Goal: Task Accomplishment & Management: Manage account settings

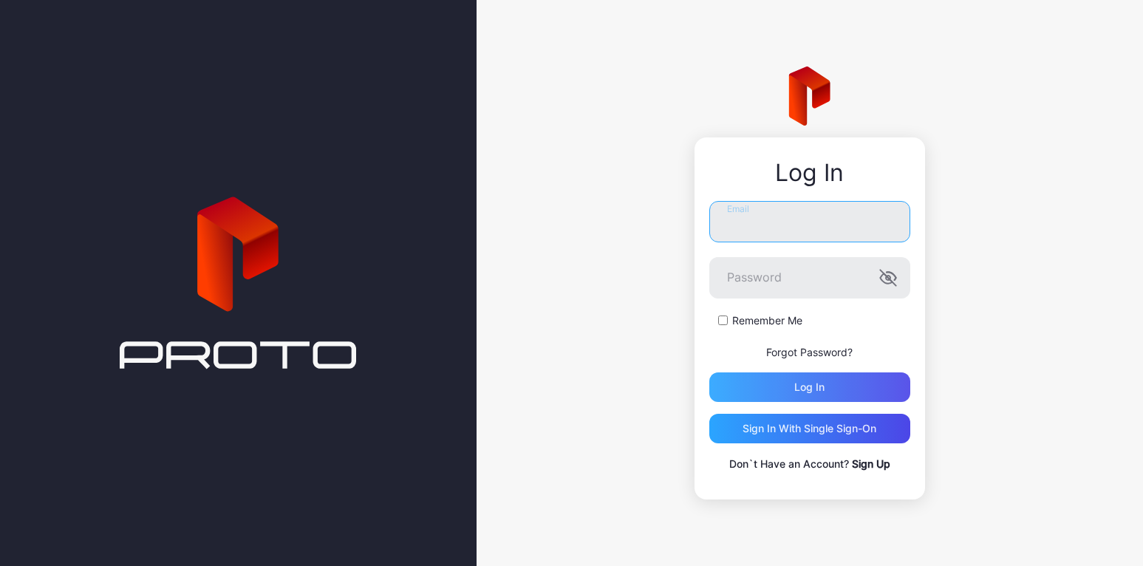
type input "**********"
click at [822, 380] on div "Log in" at bounding box center [809, 387] width 201 height 30
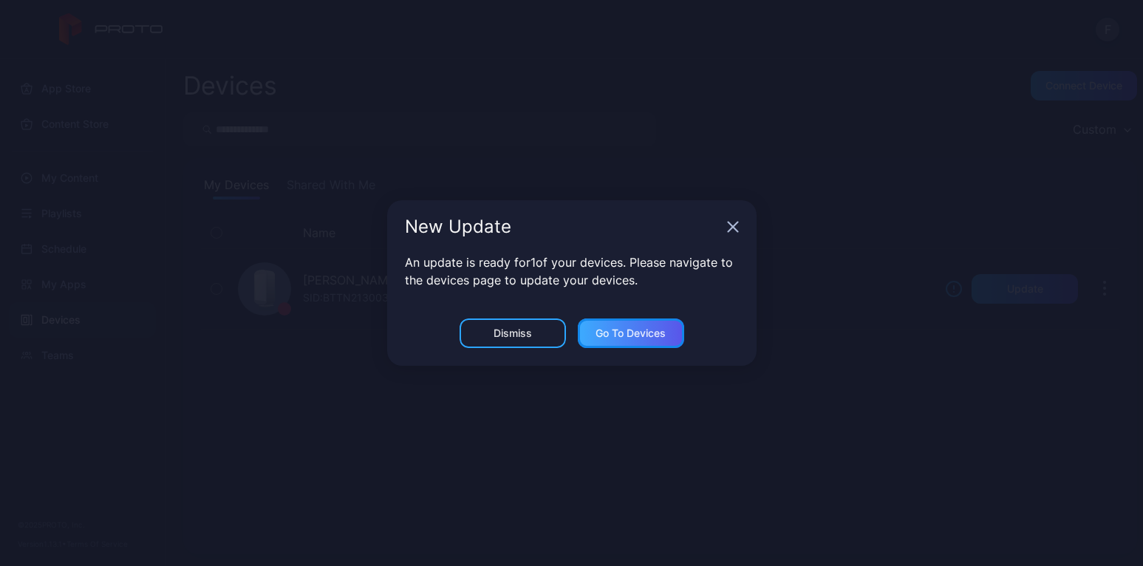
click at [614, 335] on div "Go to devices" at bounding box center [630, 333] width 70 height 12
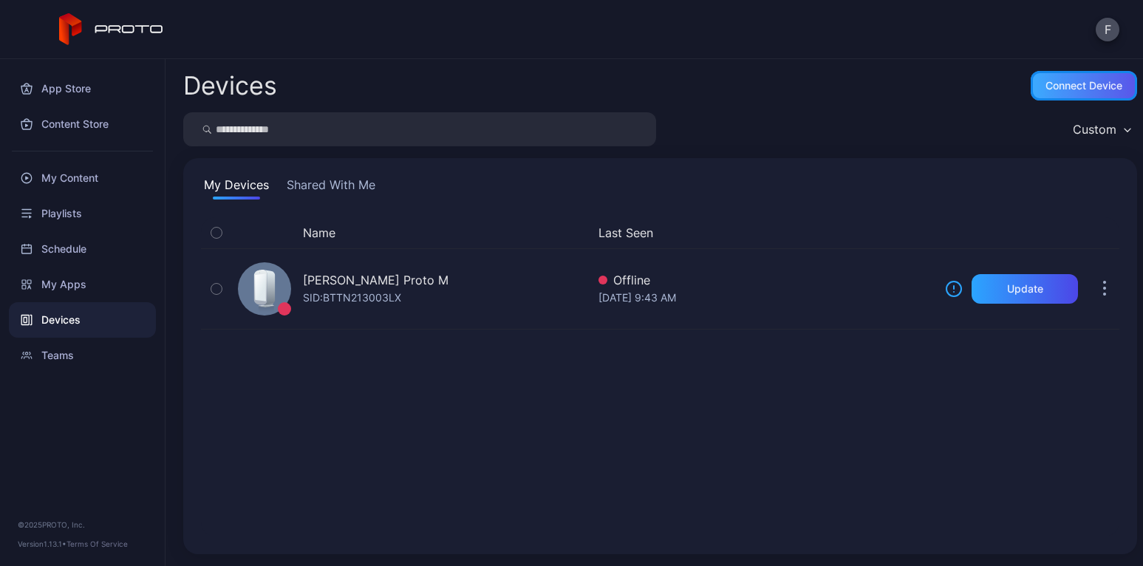
click at [1058, 83] on div "Connect device" at bounding box center [1083, 86] width 77 height 12
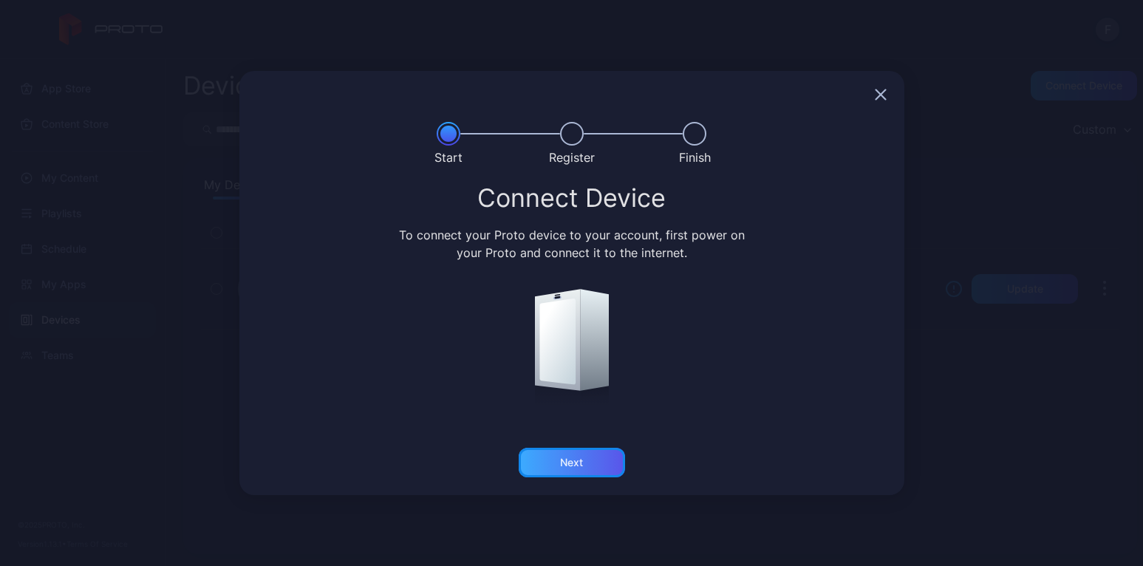
click at [577, 462] on div "Next" at bounding box center [571, 462] width 23 height 12
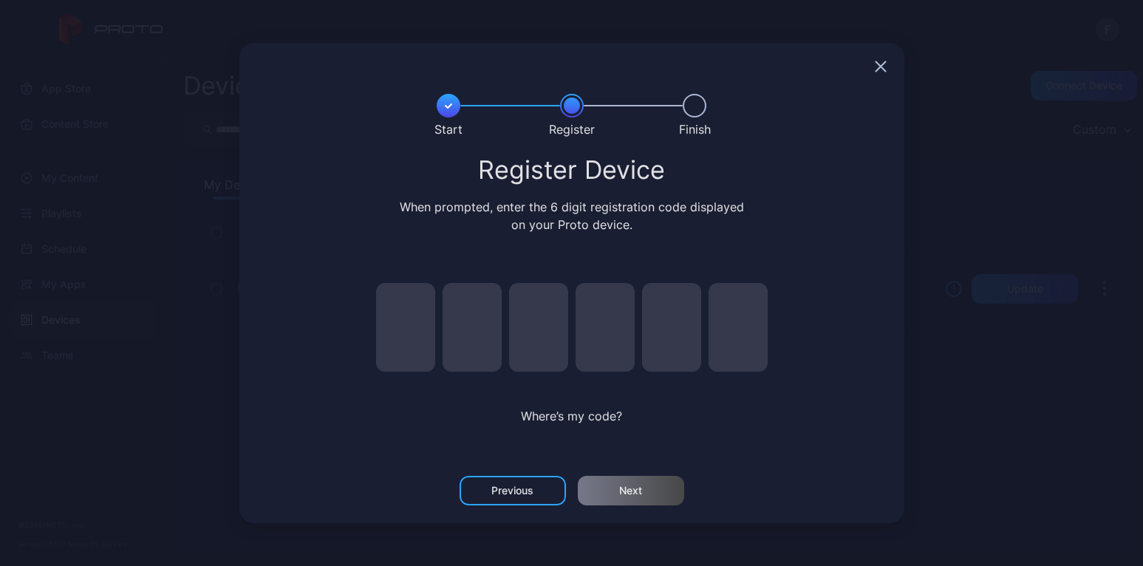
click at [412, 321] on input "pin code 1 of 6" at bounding box center [405, 327] width 59 height 89
type input "*"
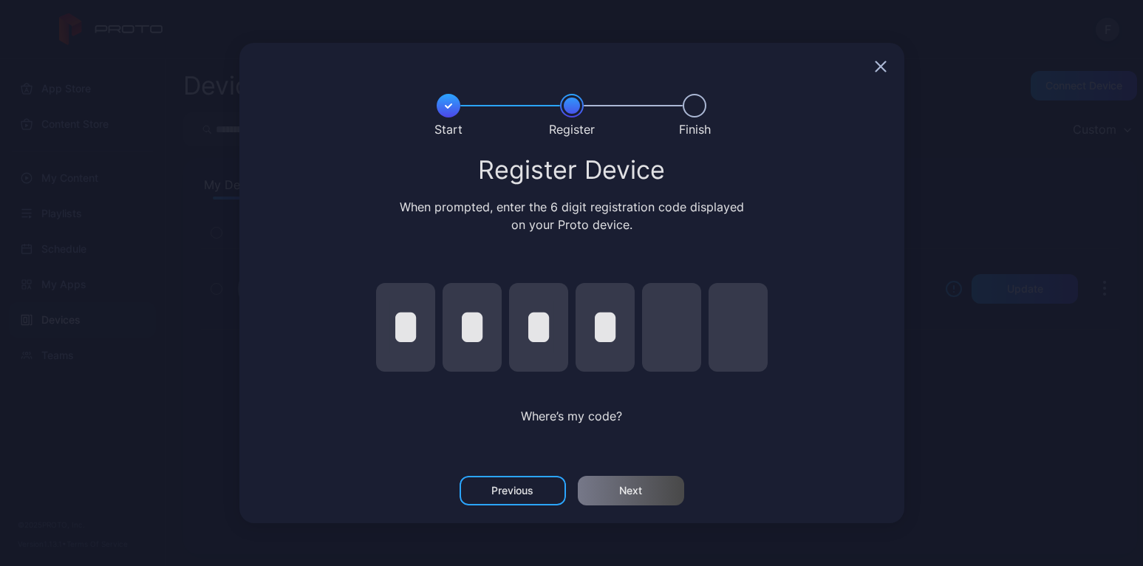
type input "*"
click at [643, 491] on div "Next" at bounding box center [631, 491] width 106 height 30
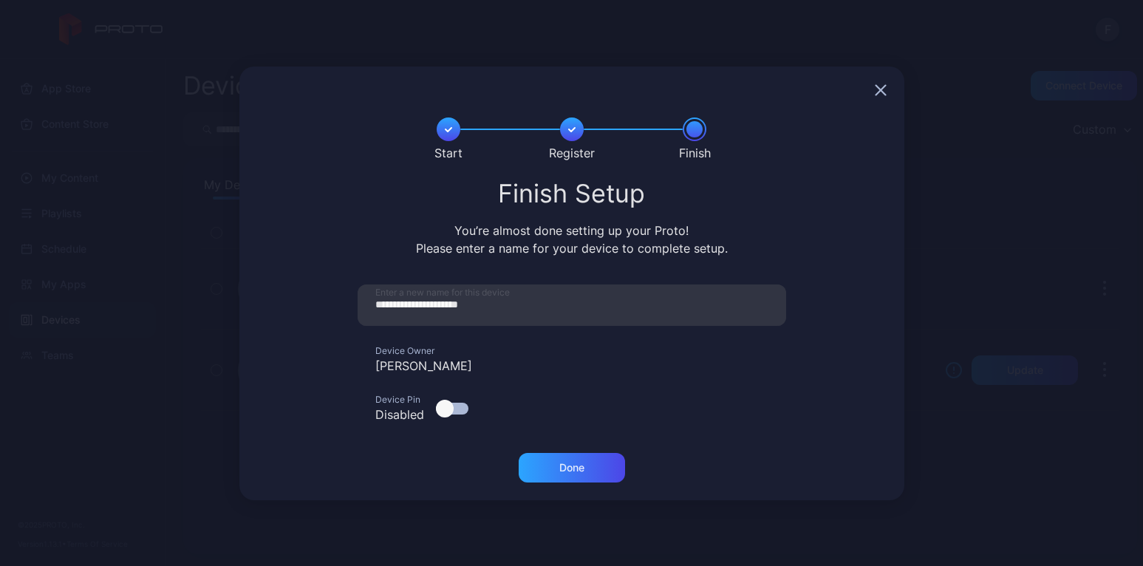
drag, startPoint x: 760, startPoint y: 13, endPoint x: 712, endPoint y: 7, distance: 48.4
click at [759, 13] on div "**********" at bounding box center [571, 283] width 1143 height 566
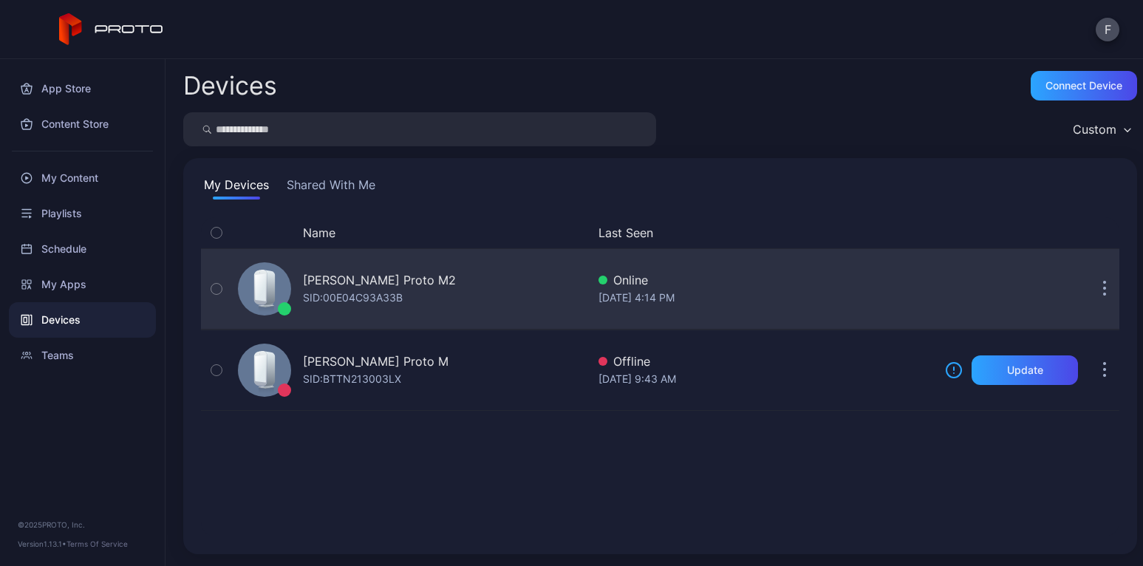
click at [1089, 289] on button "button" at bounding box center [1104, 289] width 30 height 30
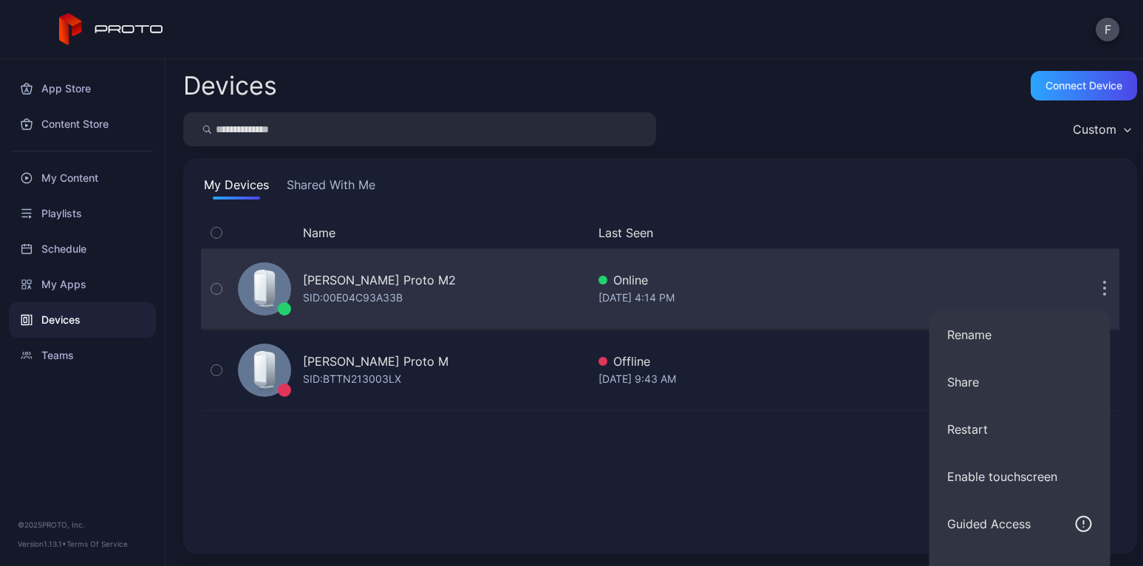
click at [451, 289] on div "[PERSON_NAME] Proto M2 SID: 00E04C93A33B" at bounding box center [409, 289] width 354 height 74
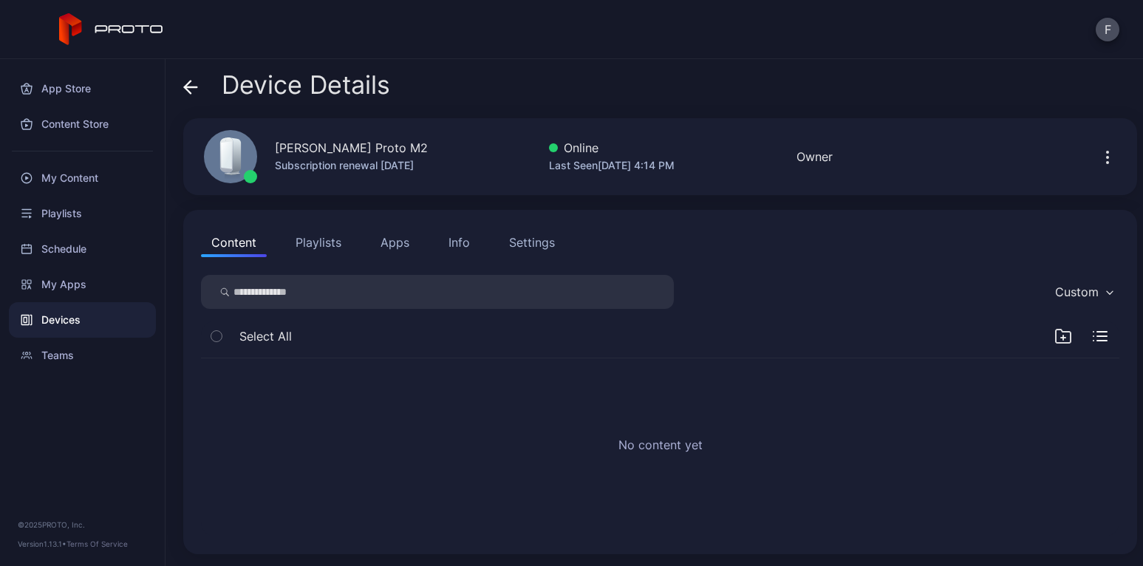
click at [534, 242] on div "Settings" at bounding box center [532, 242] width 46 height 18
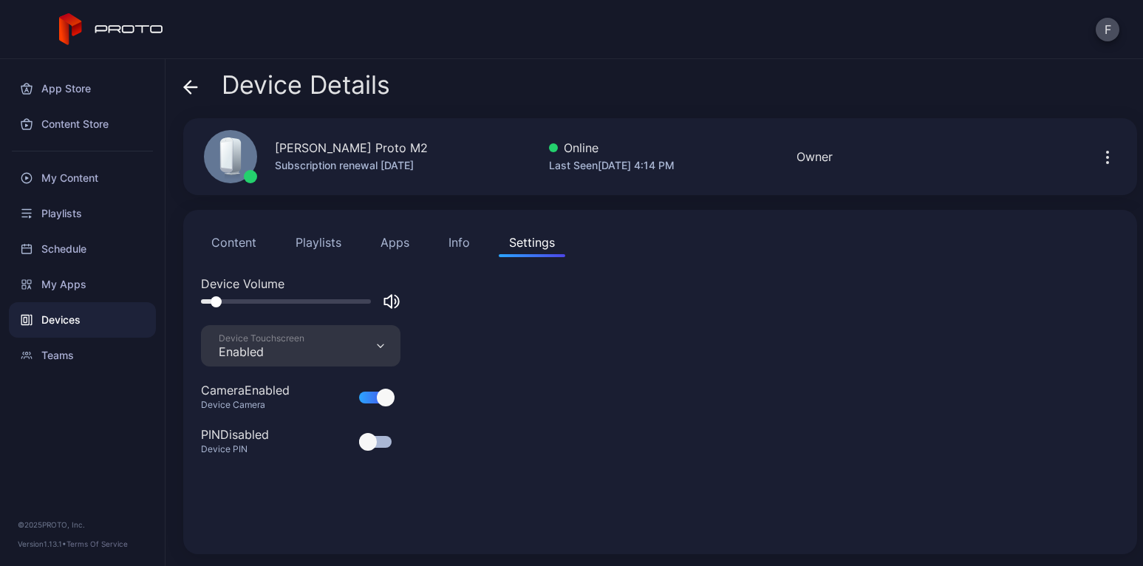
drag, startPoint x: 362, startPoint y: 301, endPoint x: 213, endPoint y: 312, distance: 148.9
click at [213, 312] on div "Device Volume" at bounding box center [660, 300] width 918 height 50
click at [208, 304] on div at bounding box center [209, 301] width 11 height 11
click at [1098, 163] on icon "button" at bounding box center [1107, 157] width 18 height 18
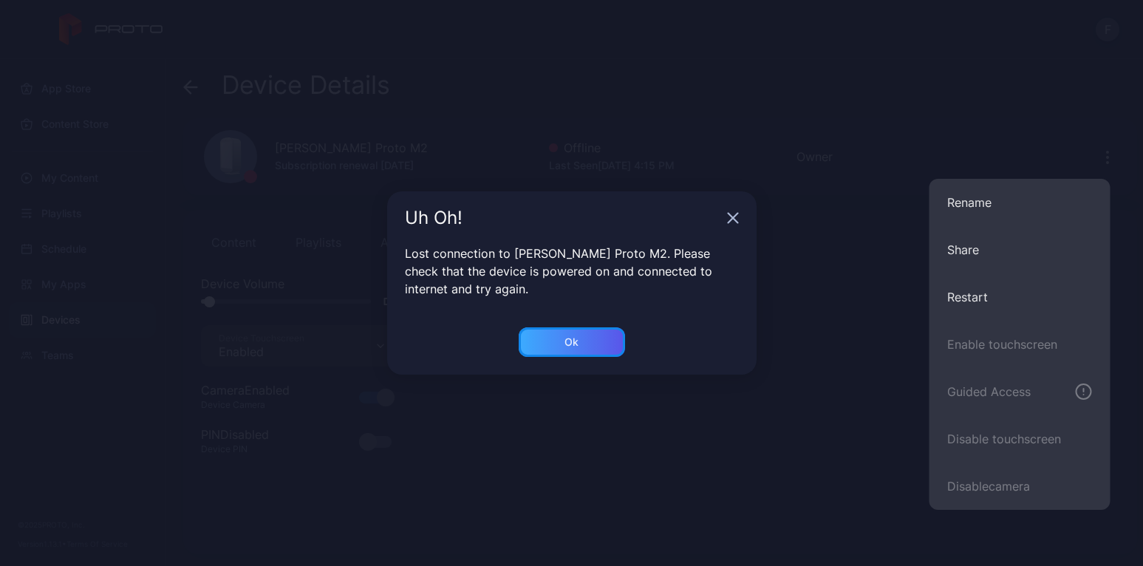
click at [582, 344] on div "Ok" at bounding box center [571, 342] width 106 height 30
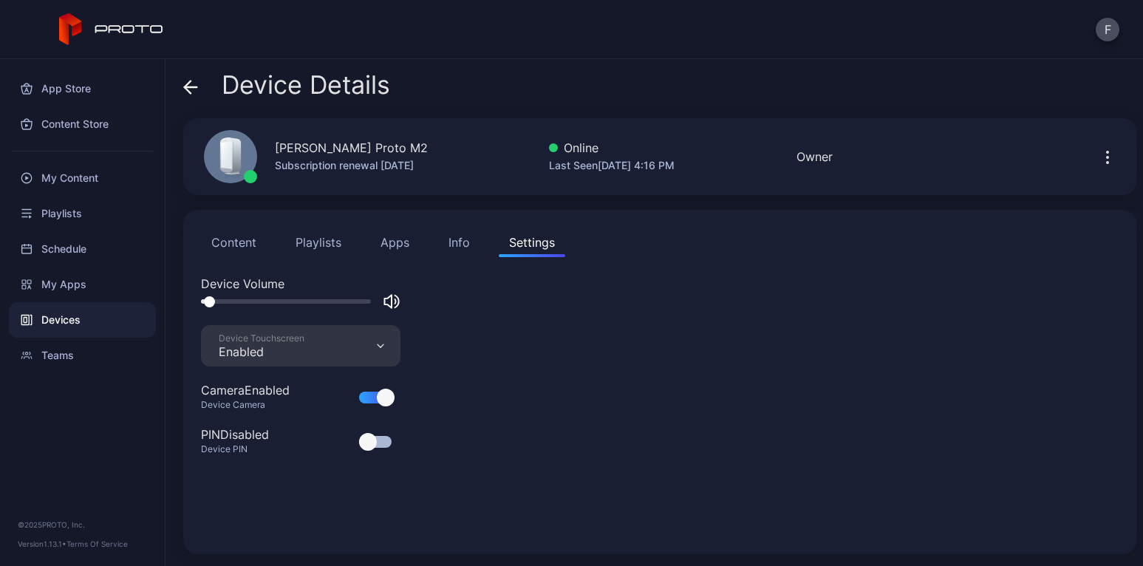
drag, startPoint x: 363, startPoint y: 303, endPoint x: 208, endPoint y: 310, distance: 154.5
click at [208, 310] on div "Device Volume" at bounding box center [660, 300] width 918 height 50
click at [231, 244] on button "Content" at bounding box center [234, 242] width 66 height 30
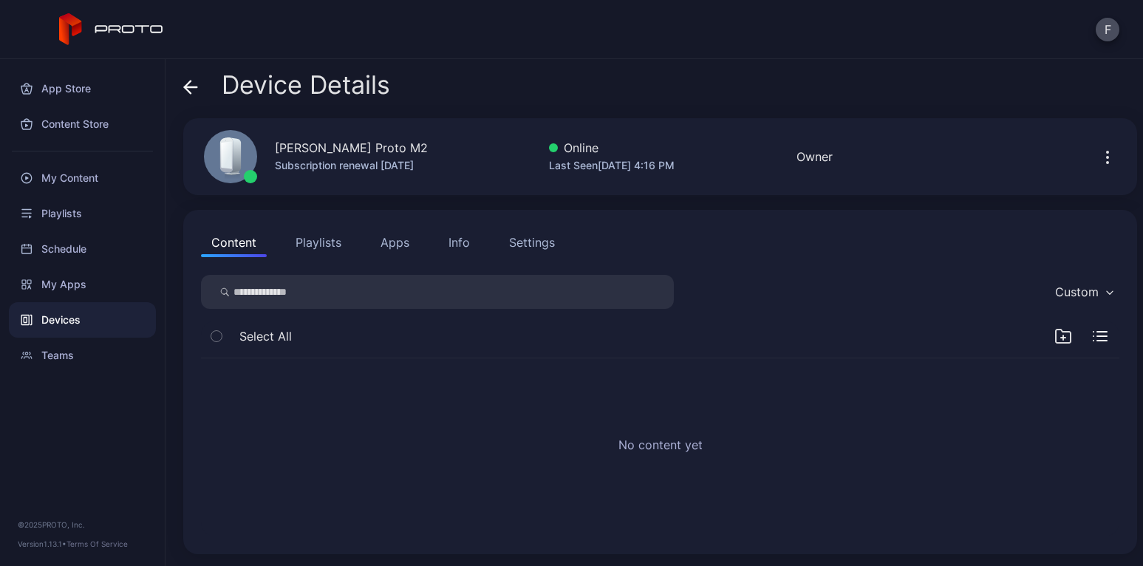
click at [313, 242] on button "Playlists" at bounding box center [318, 242] width 66 height 30
click at [391, 244] on button "Apps" at bounding box center [394, 242] width 49 height 30
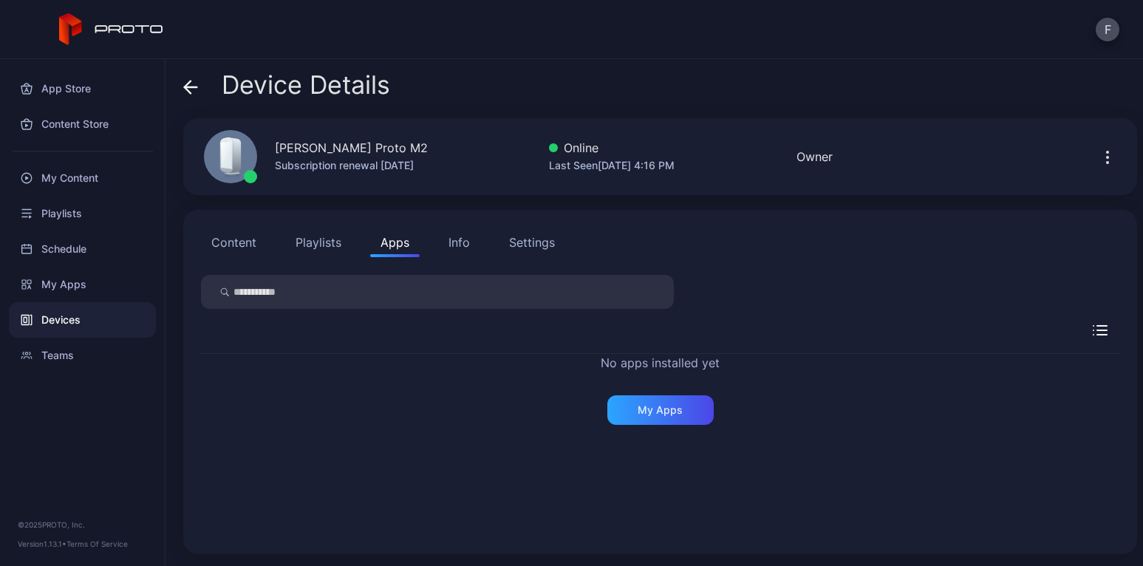
click at [458, 243] on div "Info" at bounding box center [458, 242] width 21 height 18
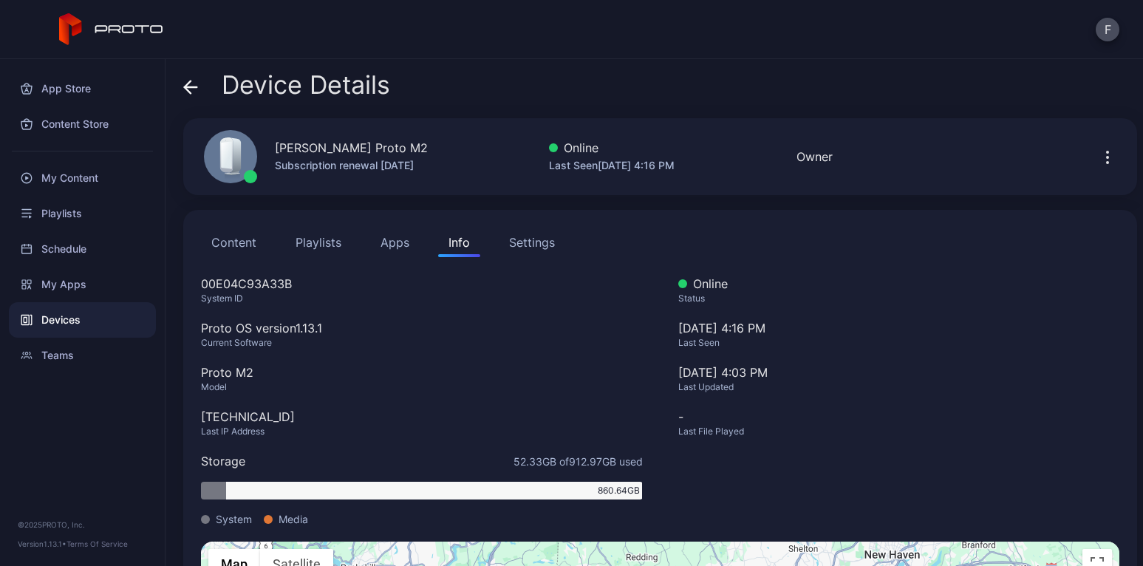
click at [528, 241] on div "Settings" at bounding box center [532, 242] width 46 height 18
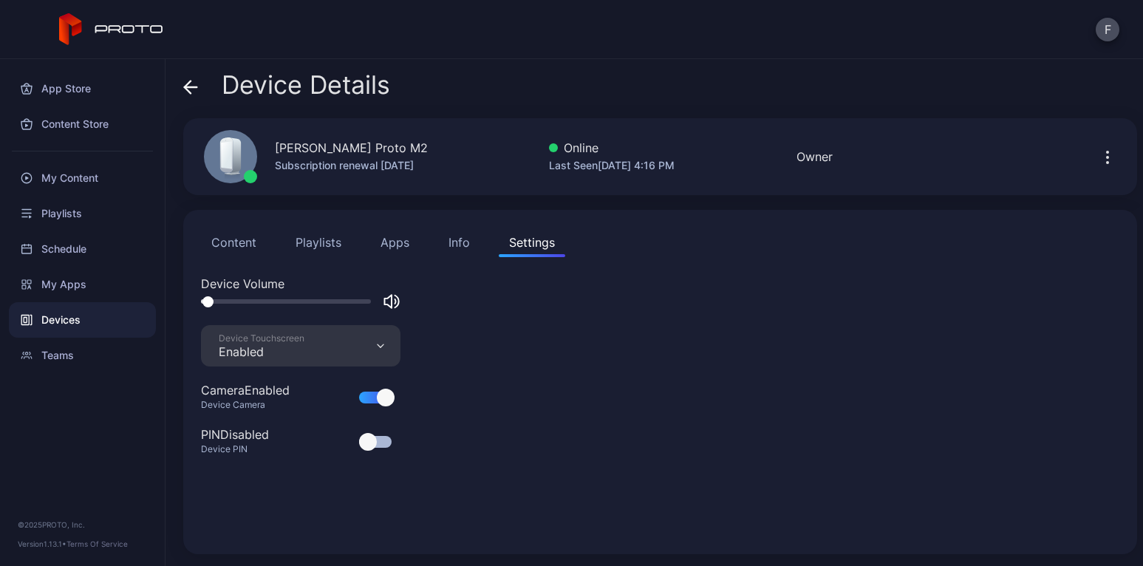
click at [1098, 162] on icon "button" at bounding box center [1107, 157] width 18 height 18
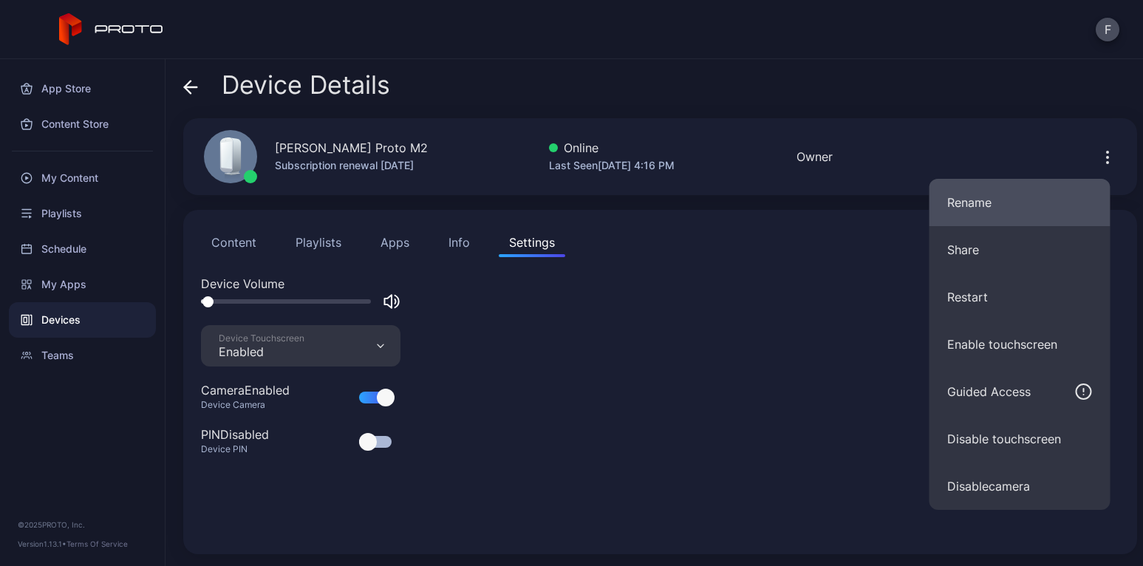
click at [991, 209] on button "Rename" at bounding box center [1019, 202] width 181 height 47
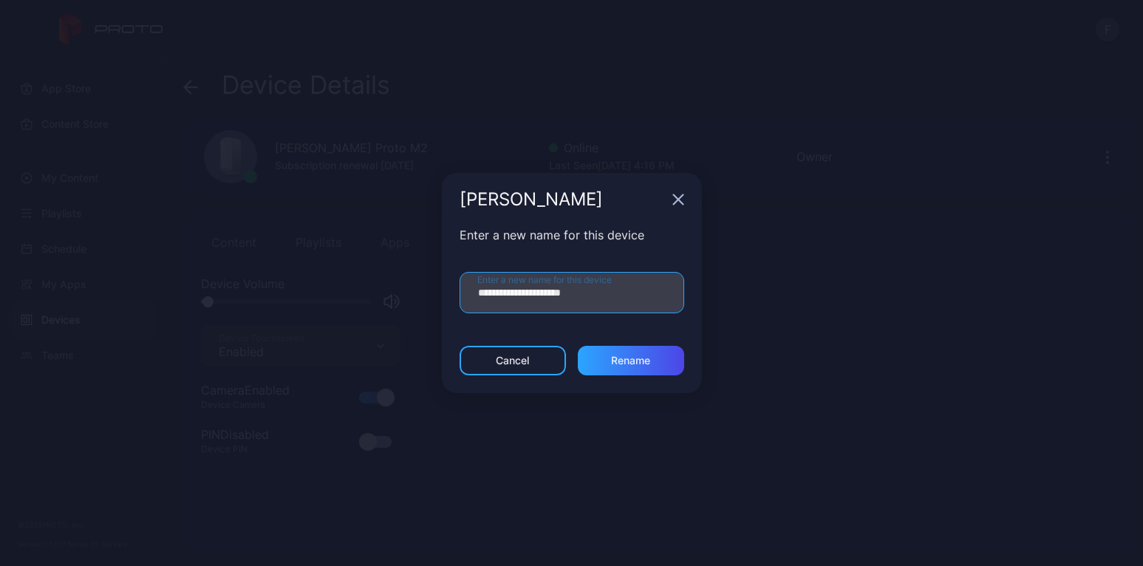
drag, startPoint x: 534, startPoint y: 293, endPoint x: 465, endPoint y: 290, distance: 68.7
click at [465, 290] on input "**********" at bounding box center [571, 292] width 225 height 41
type input "**********"
click at [627, 376] on div "Cancel Rename" at bounding box center [572, 369] width 260 height 47
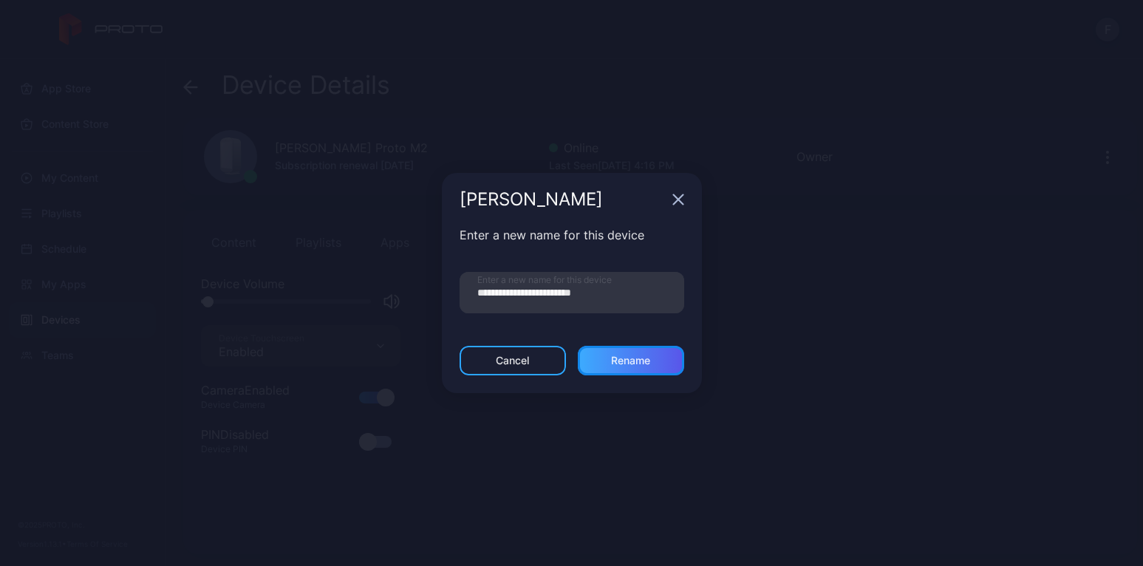
click at [634, 364] on div "Rename" at bounding box center [630, 360] width 39 height 12
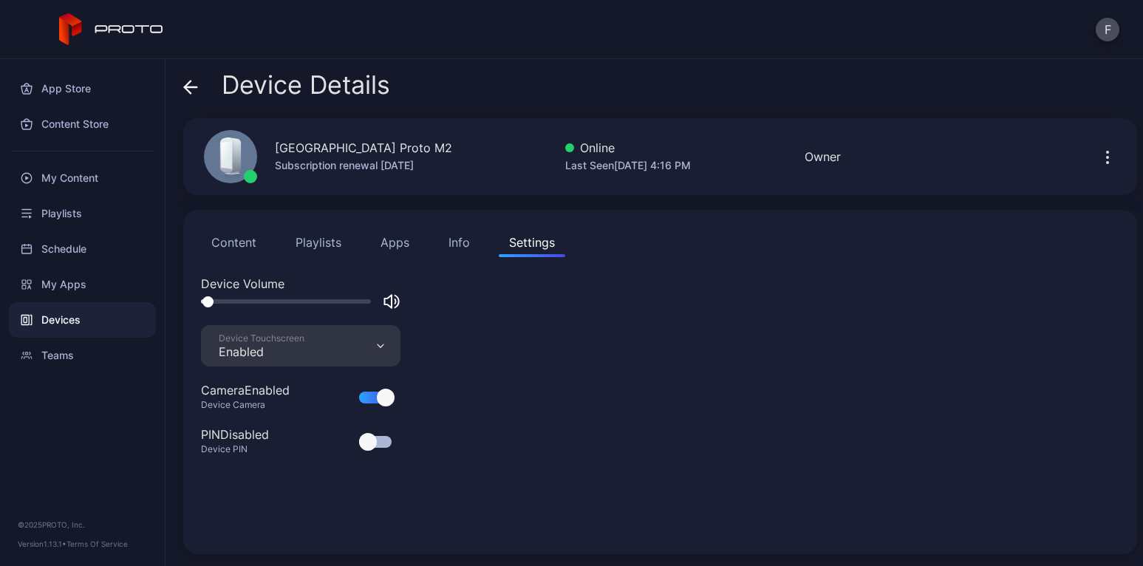
drag, startPoint x: 832, startPoint y: 160, endPoint x: 1021, endPoint y: 160, distance: 189.1
click at [1021, 161] on div "[GEOGRAPHIC_DATA] Proto M2 Subscription renewal [DATE] Online Last Seen [DATE] …" at bounding box center [659, 156] width 953 height 77
click at [1098, 158] on icon "button" at bounding box center [1107, 157] width 18 height 18
click at [773, 339] on div "Device Volume Device Touchscreen Enabled Camera Enabled Device Camera PIN Disab…" at bounding box center [660, 405] width 918 height 261
click at [70, 180] on div "My Content" at bounding box center [82, 177] width 147 height 35
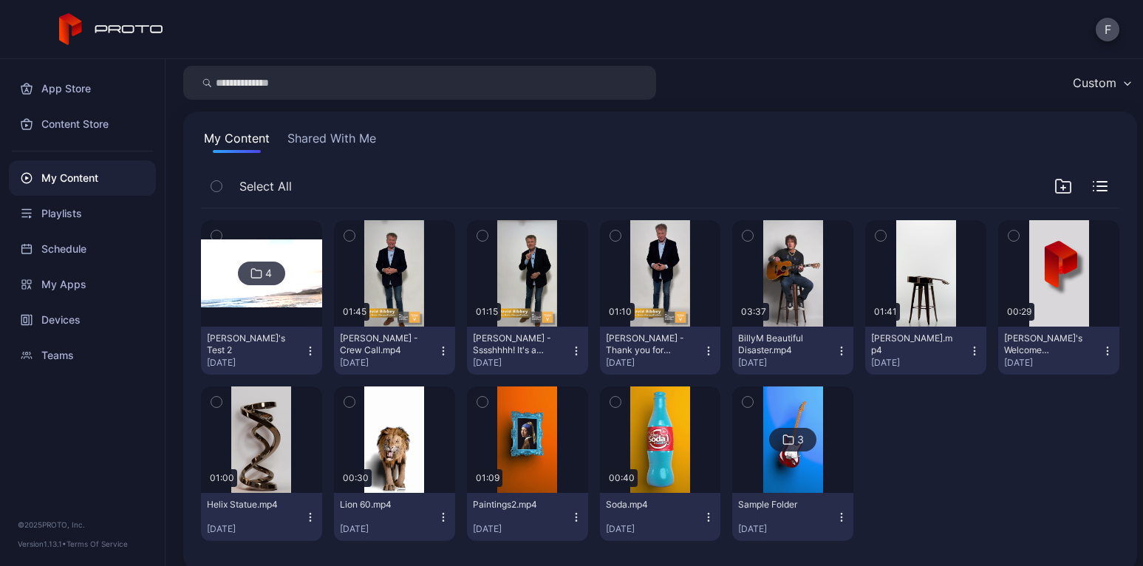
scroll to position [46, 0]
click at [283, 288] on img at bounding box center [261, 274] width 121 height 68
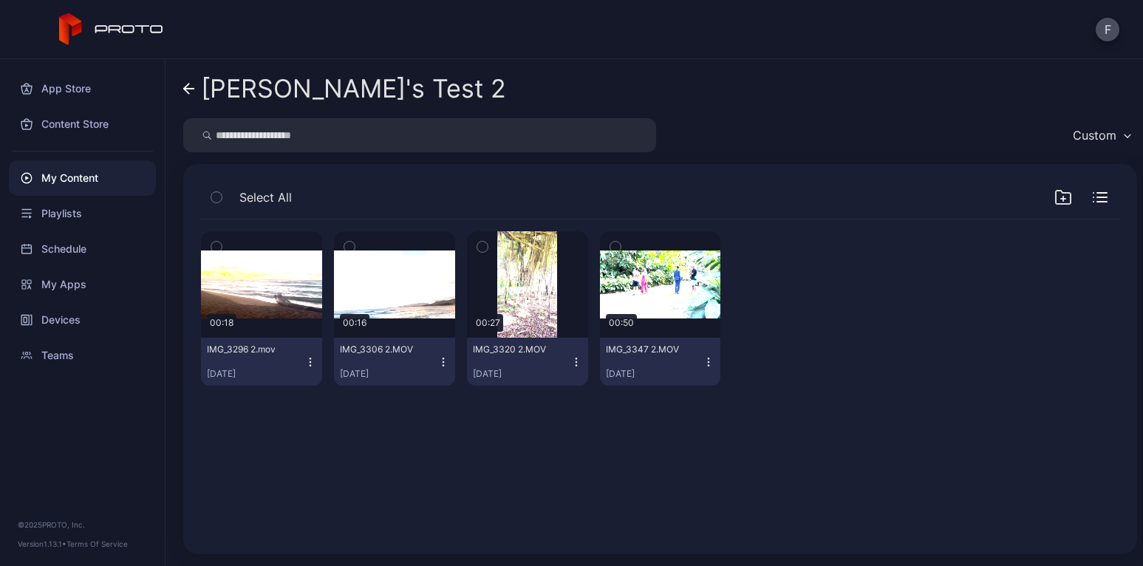
click at [217, 246] on icon "button" at bounding box center [216, 247] width 4 height 2
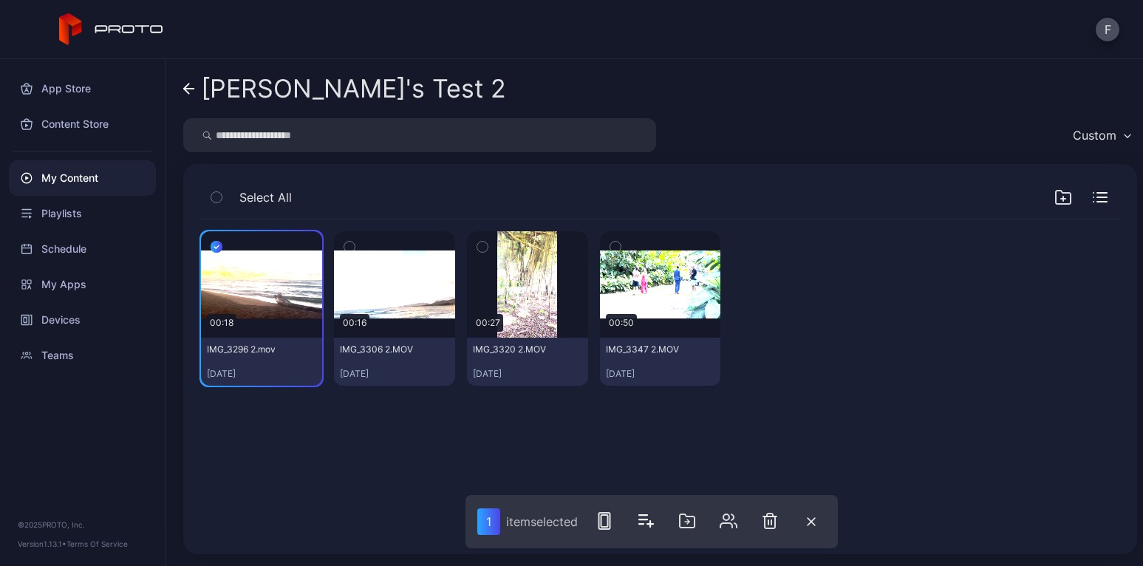
click at [349, 245] on icon "button" at bounding box center [349, 247] width 10 height 16
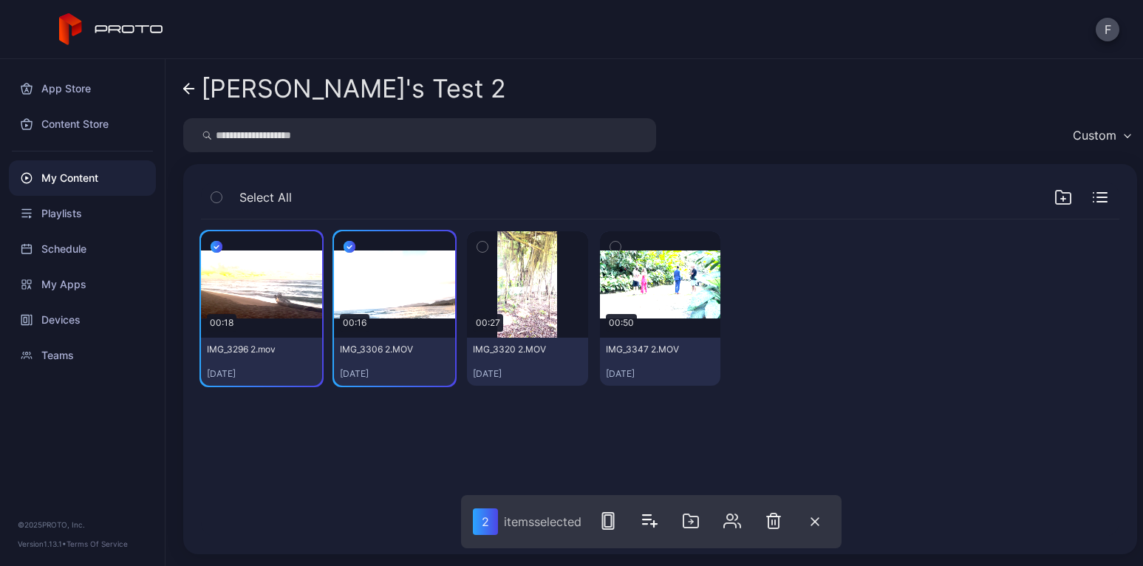
click at [480, 247] on icon "button" at bounding box center [482, 247] width 10 height 16
click at [1054, 195] on icon "button" at bounding box center [1063, 197] width 18 height 18
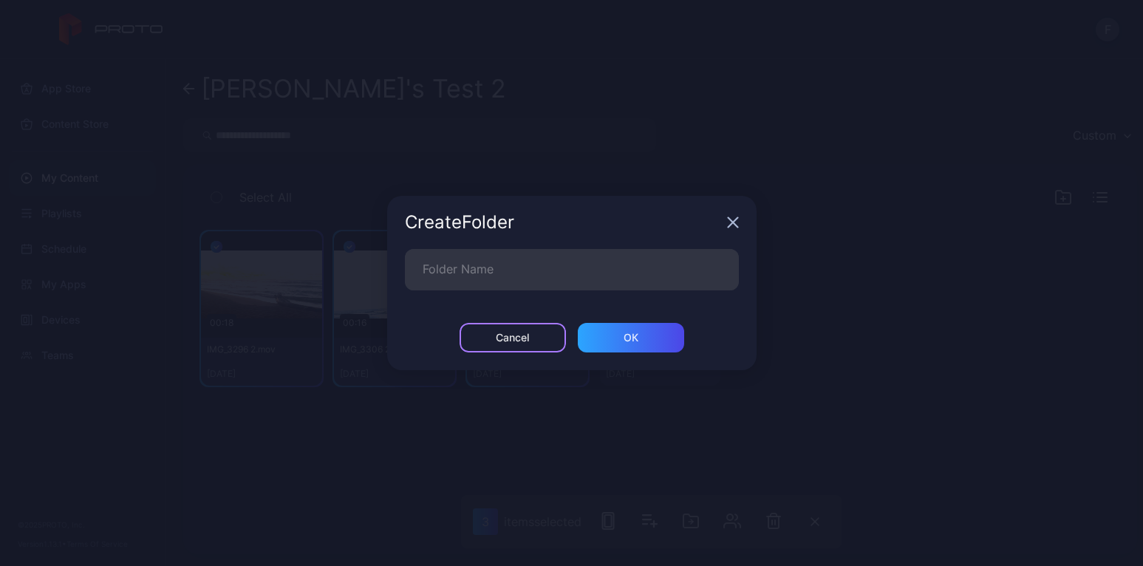
click at [544, 341] on div "Cancel" at bounding box center [512, 338] width 106 height 30
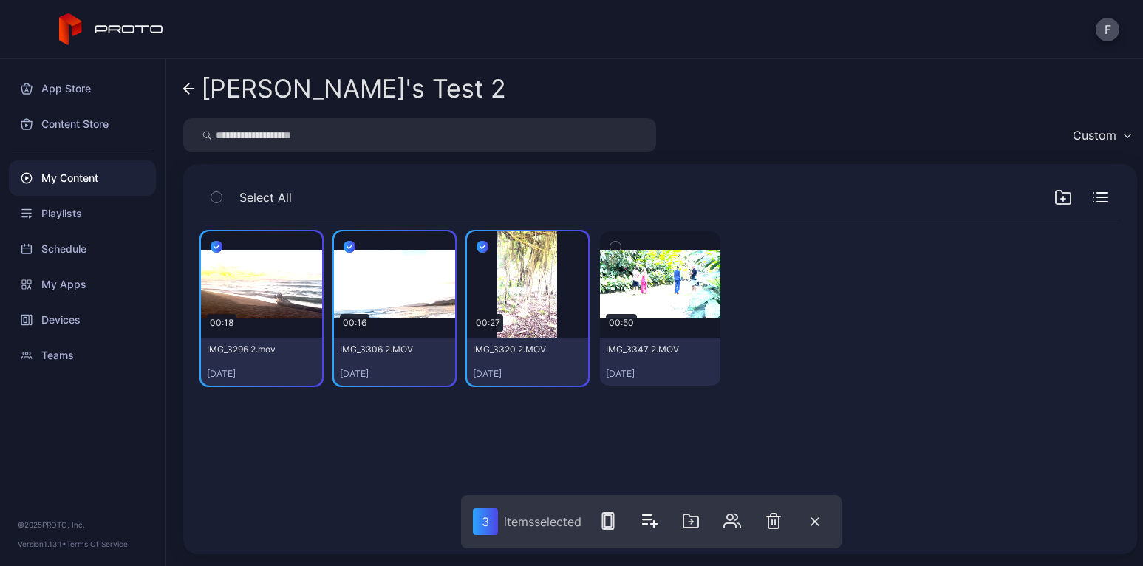
click at [1092, 196] on icon "button" at bounding box center [1099, 197] width 15 height 10
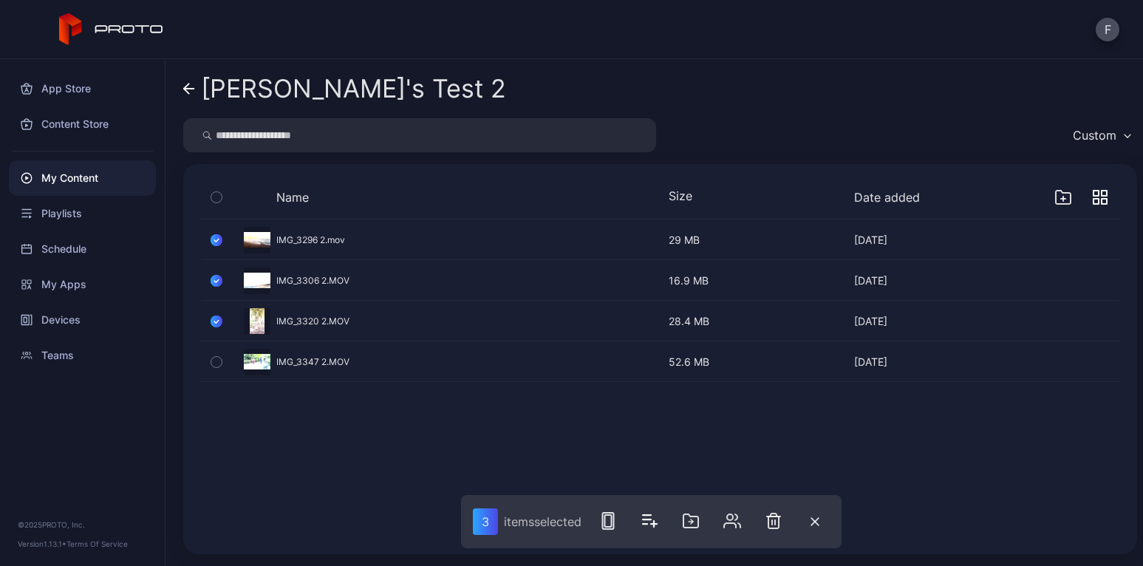
click at [1101, 199] on icon "button" at bounding box center [1103, 201] width 5 height 5
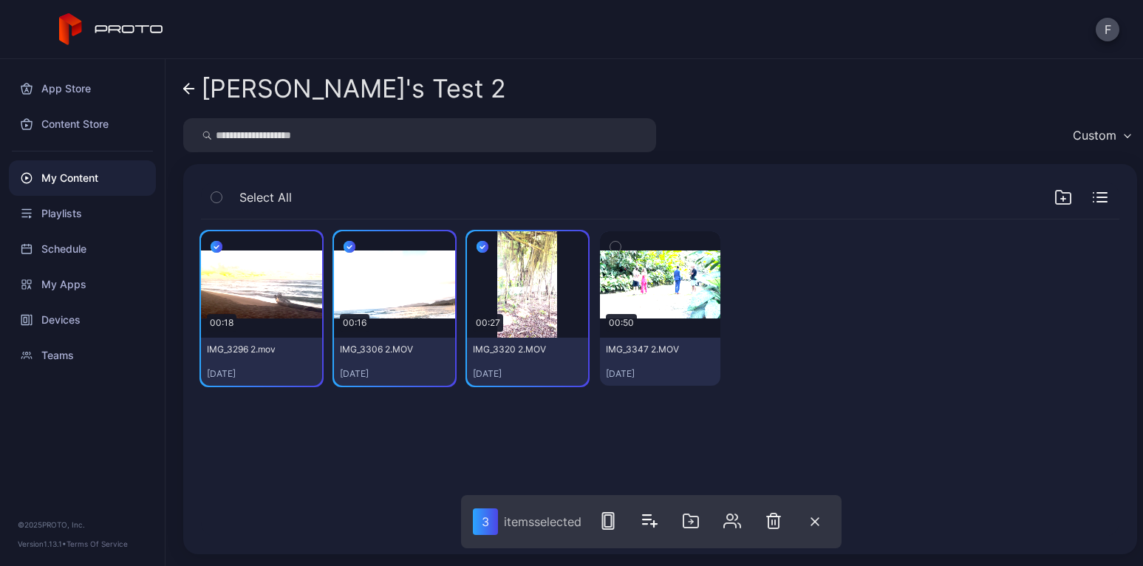
click at [216, 244] on icon "button" at bounding box center [216, 247] width 12 height 16
click at [217, 243] on icon "button" at bounding box center [216, 247] width 10 height 16
click at [610, 518] on icon "button" at bounding box center [608, 521] width 18 height 18
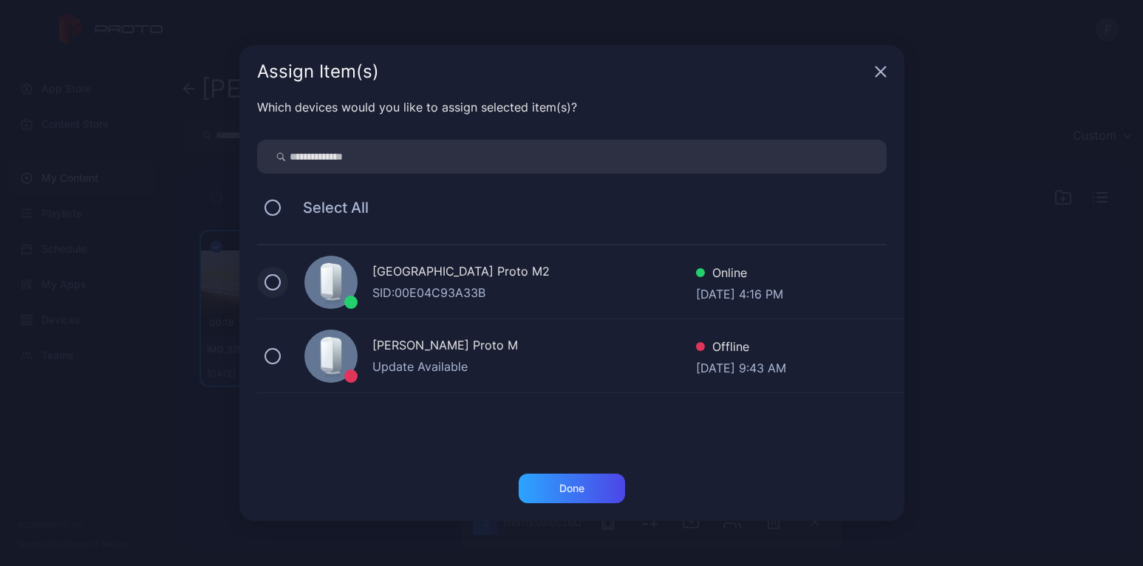
click at [277, 281] on button at bounding box center [272, 282] width 16 height 16
click at [576, 488] on div "Done" at bounding box center [571, 488] width 25 height 12
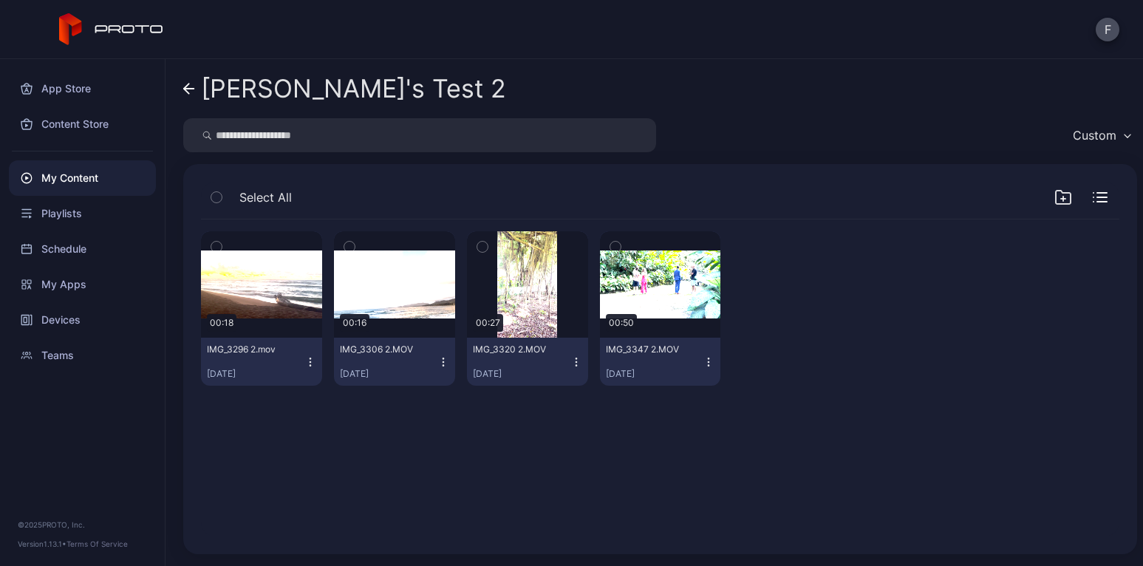
click at [75, 176] on div "My Content" at bounding box center [82, 177] width 147 height 35
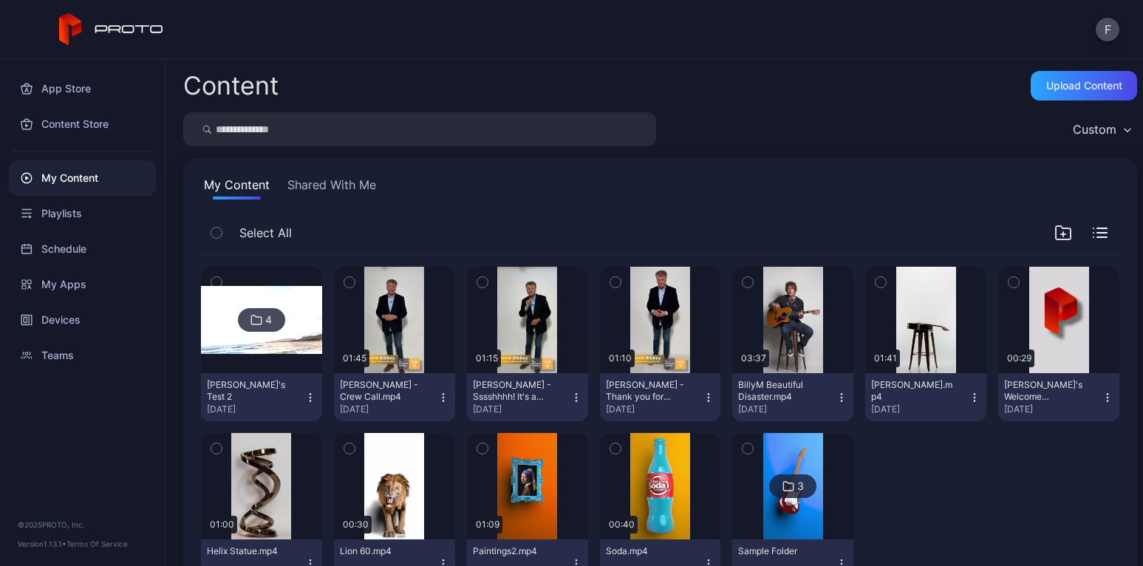
scroll to position [46, 0]
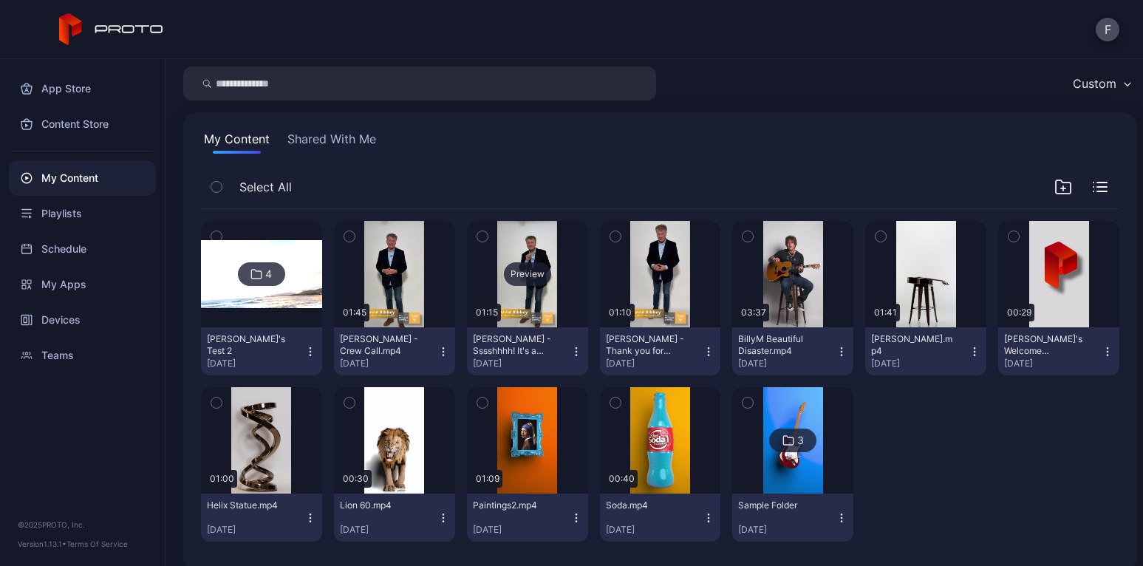
click at [518, 252] on div "Preview" at bounding box center [527, 274] width 121 height 106
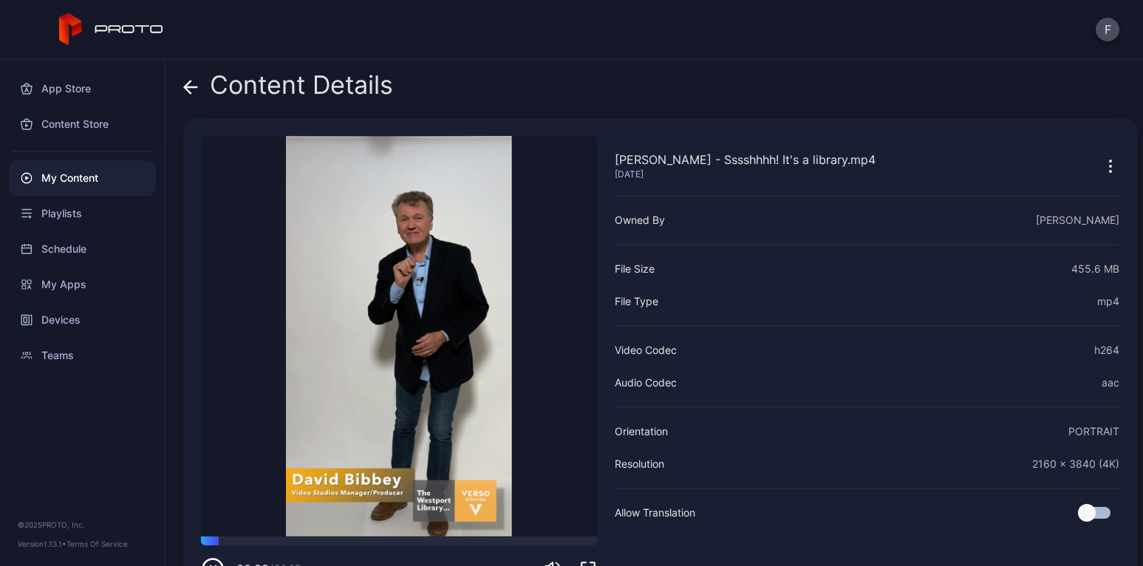
scroll to position [44, 0]
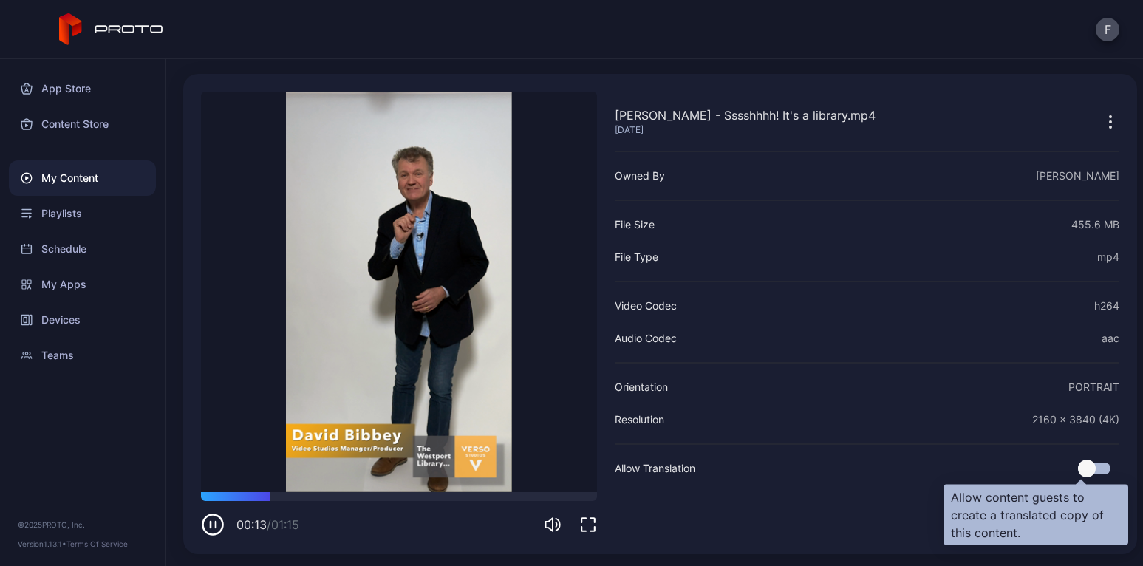
click at [1082, 465] on div at bounding box center [1094, 468] width 32 height 12
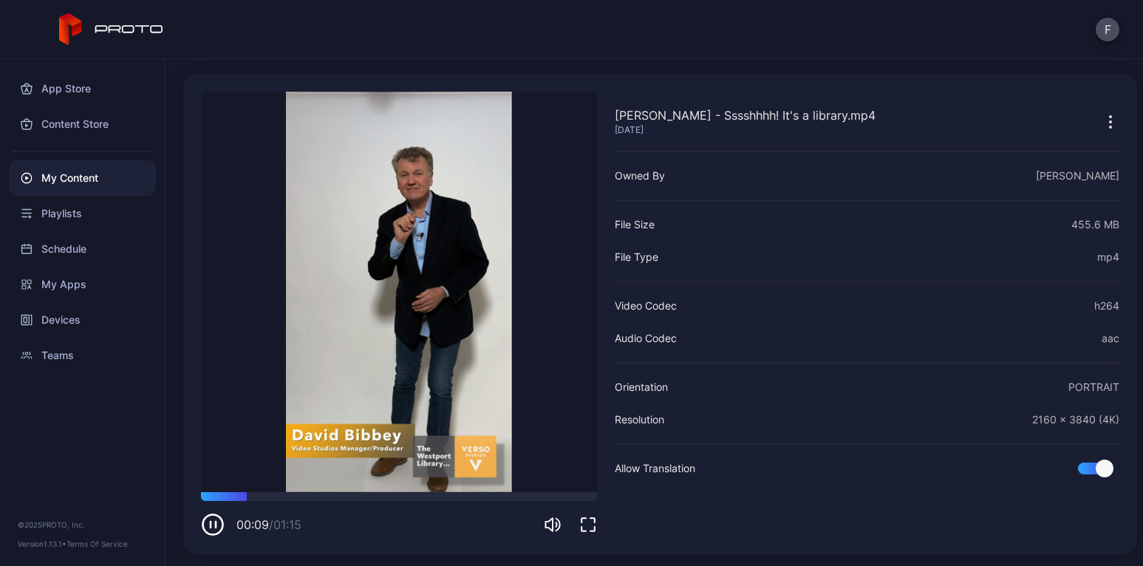
click at [1109, 126] on icon "button" at bounding box center [1109, 126] width 1 height 1
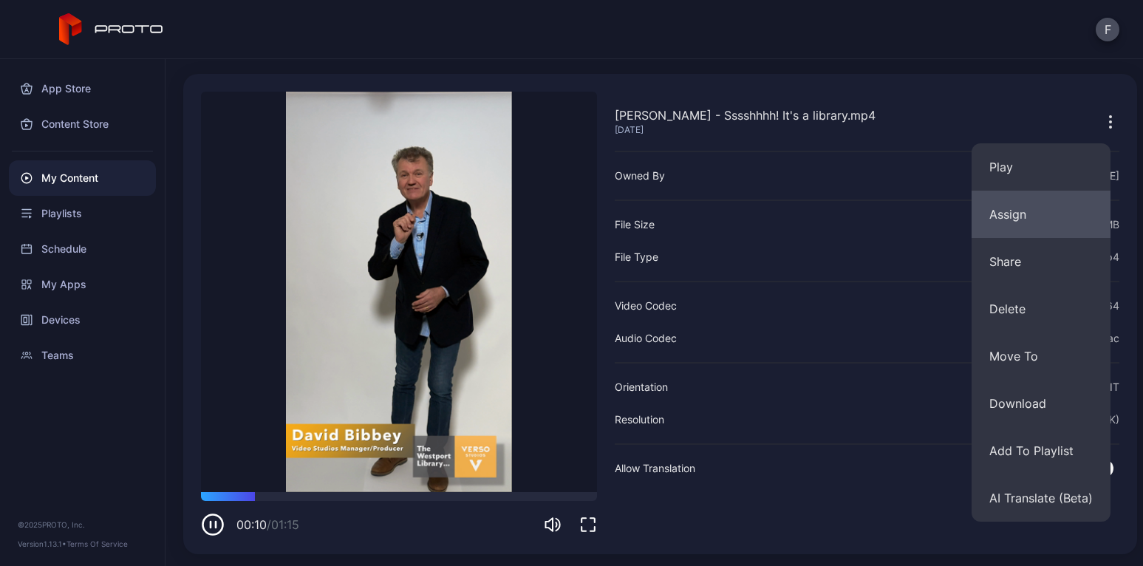
click at [1013, 210] on button "Assign" at bounding box center [1040, 214] width 139 height 47
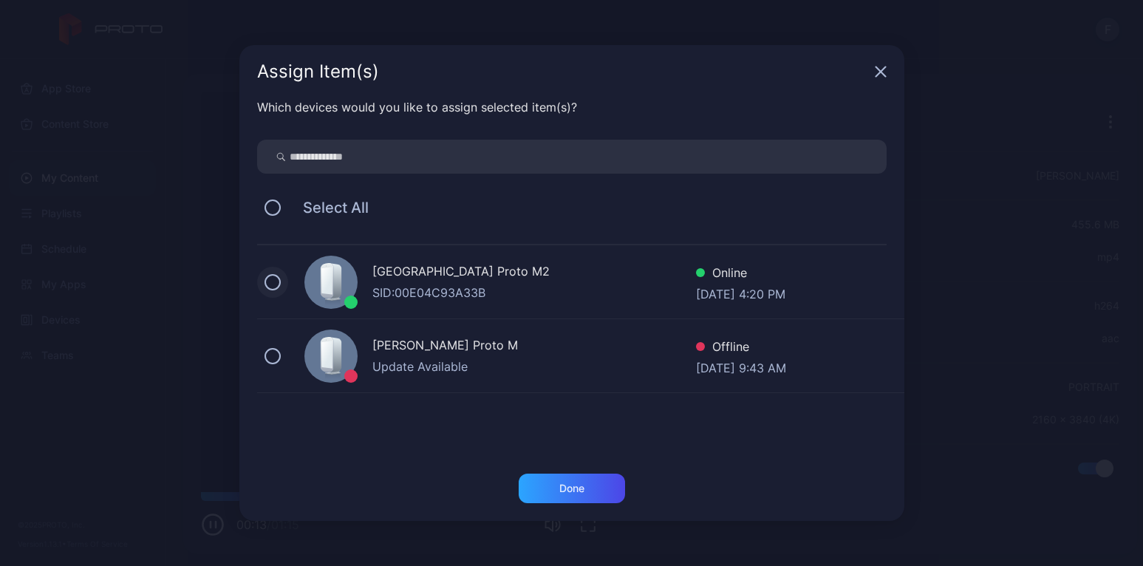
click at [275, 283] on button at bounding box center [272, 282] width 16 height 16
click at [572, 491] on div "Done" at bounding box center [571, 488] width 25 height 12
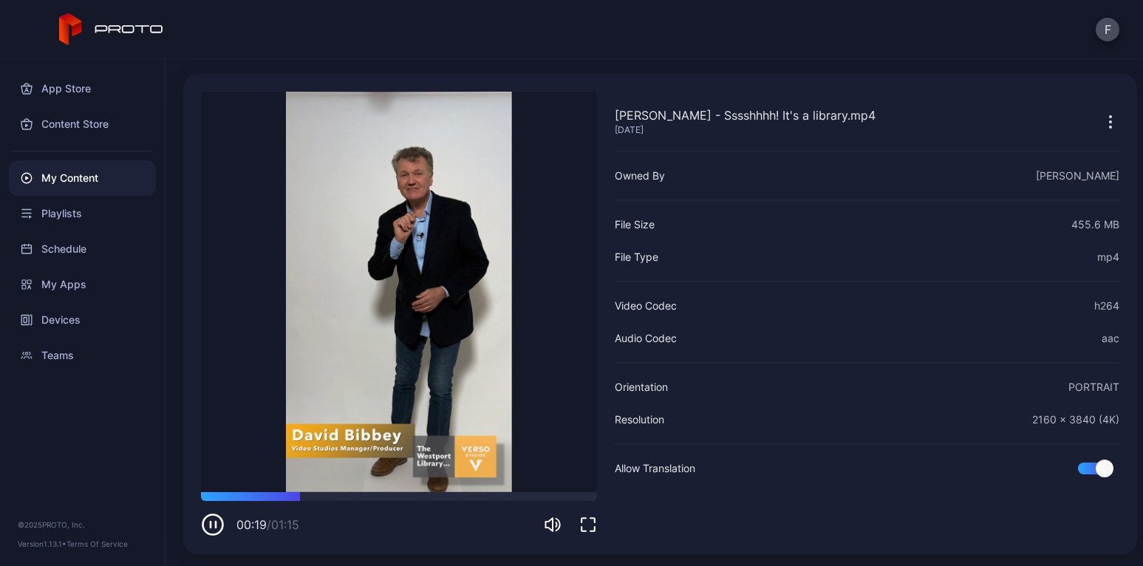
click at [67, 179] on div "My Content" at bounding box center [82, 177] width 147 height 35
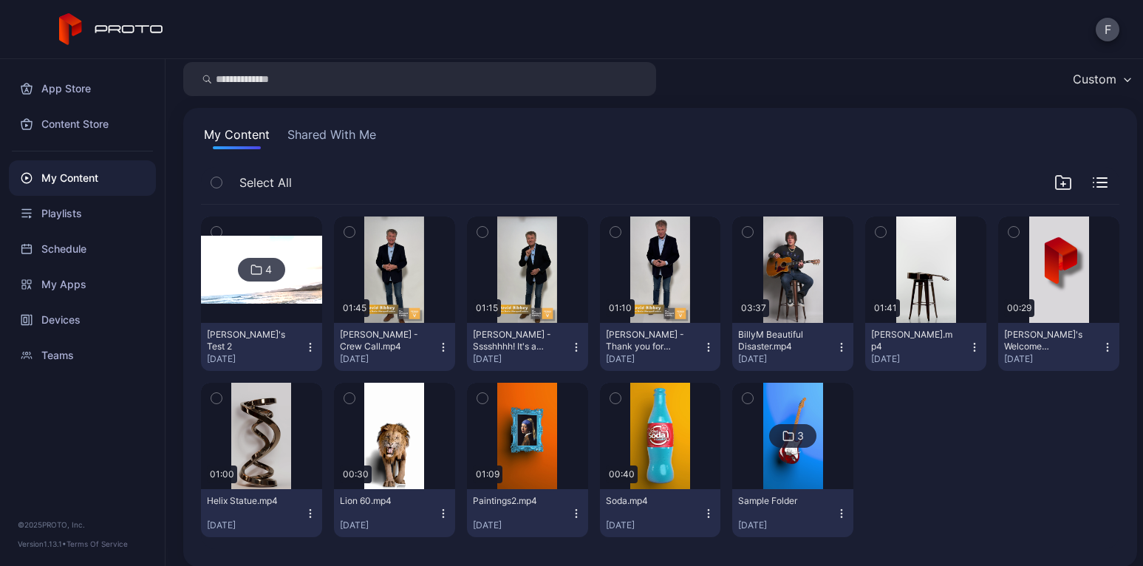
scroll to position [54, 0]
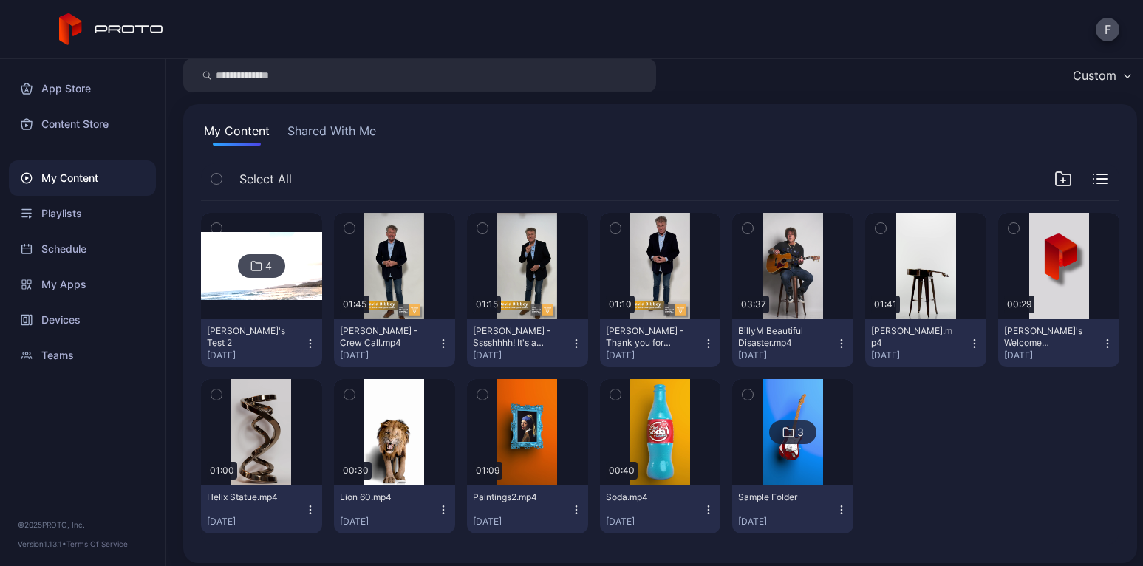
click at [326, 132] on button "Shared With Me" at bounding box center [331, 134] width 95 height 24
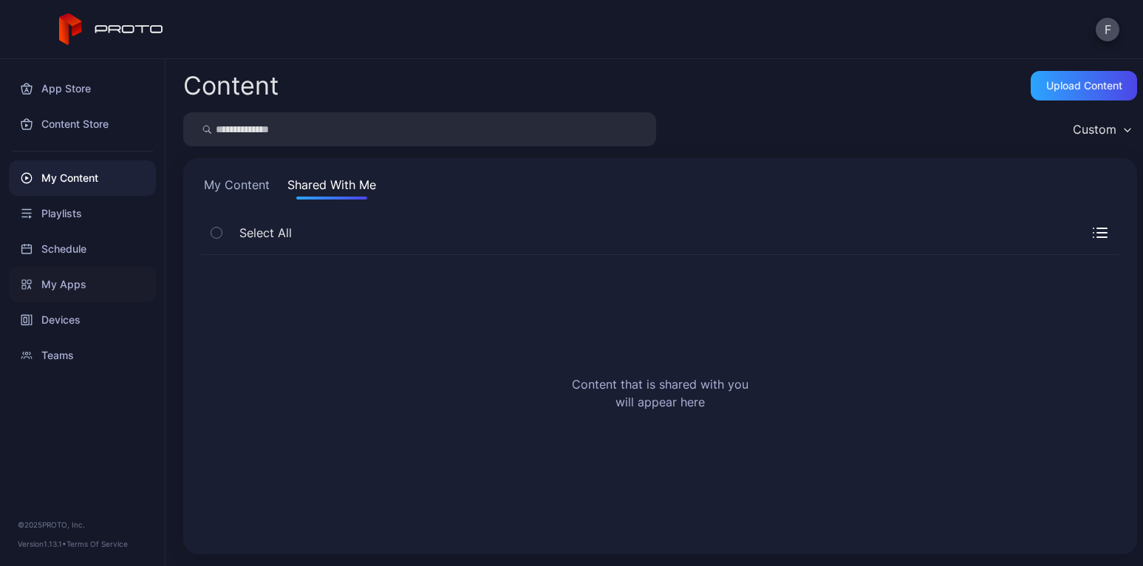
click at [55, 285] on div "My Apps" at bounding box center [82, 284] width 147 height 35
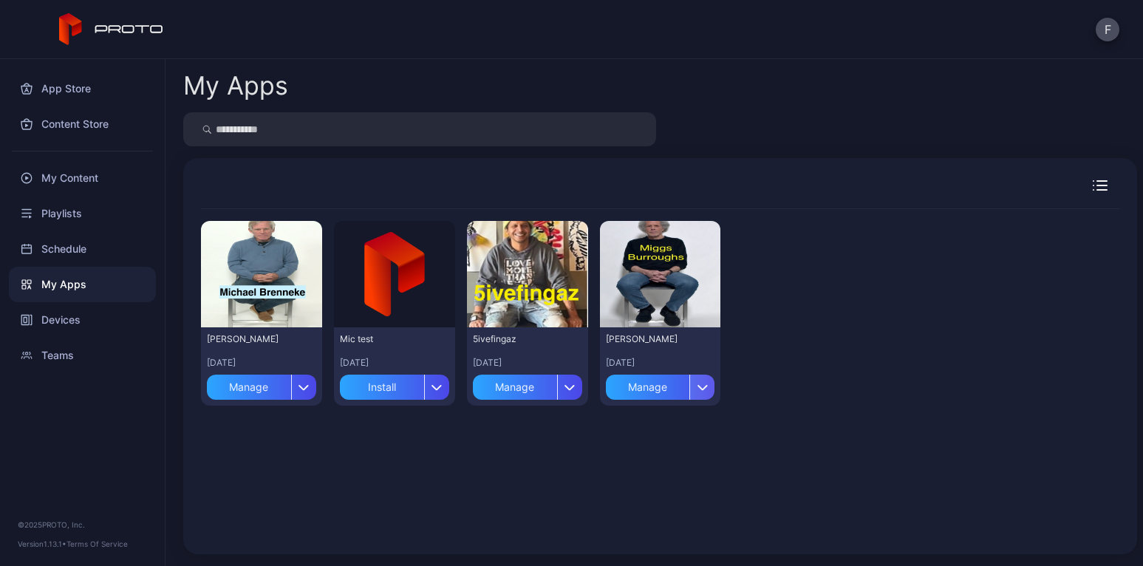
click at [697, 386] on icon "button" at bounding box center [702, 387] width 11 height 6
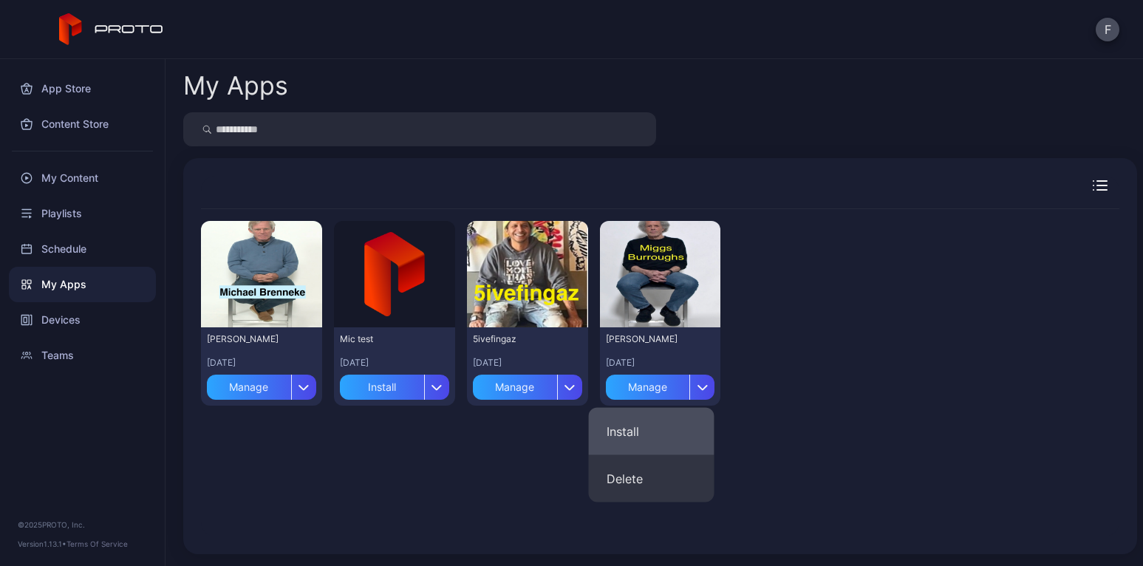
click at [639, 433] on button "Install" at bounding box center [652, 431] width 126 height 47
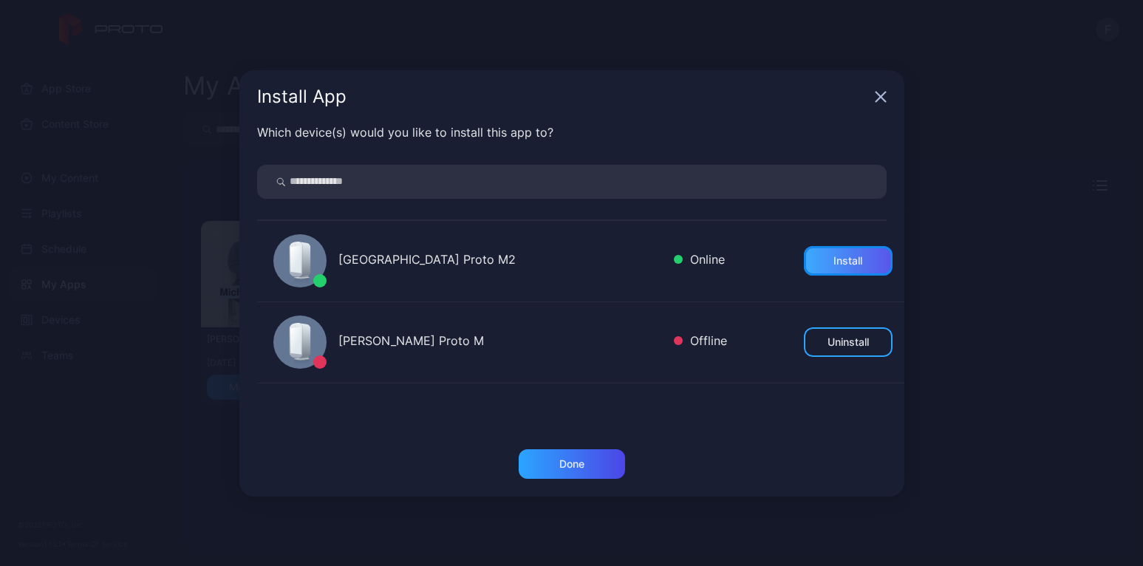
click at [833, 261] on div "Install" at bounding box center [847, 261] width 29 height 12
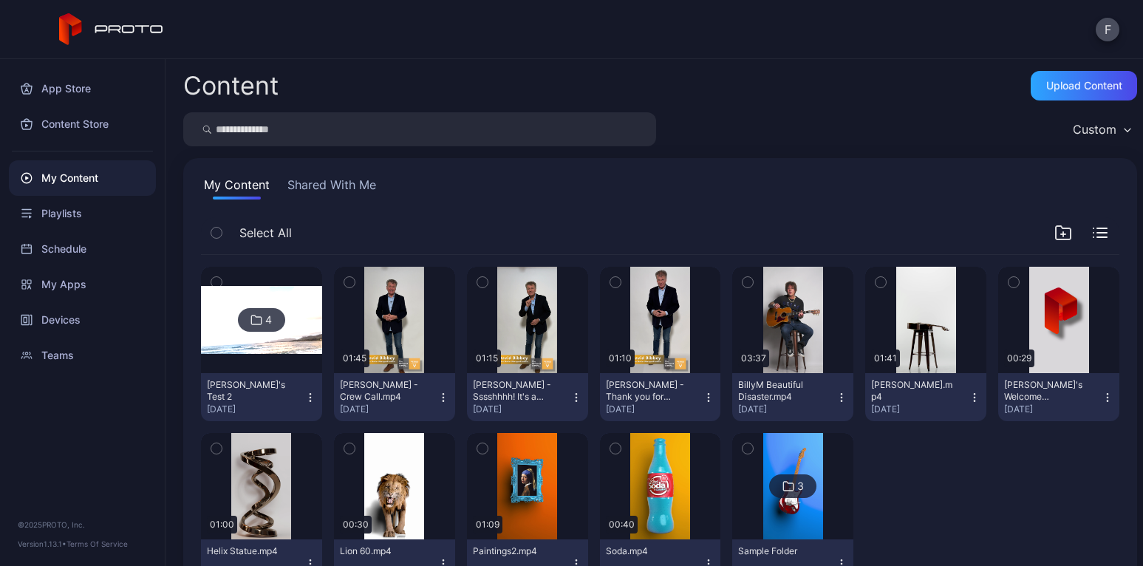
click at [117, 27] on icon at bounding box center [111, 29] width 105 height 32
click at [131, 24] on icon at bounding box center [111, 29] width 105 height 32
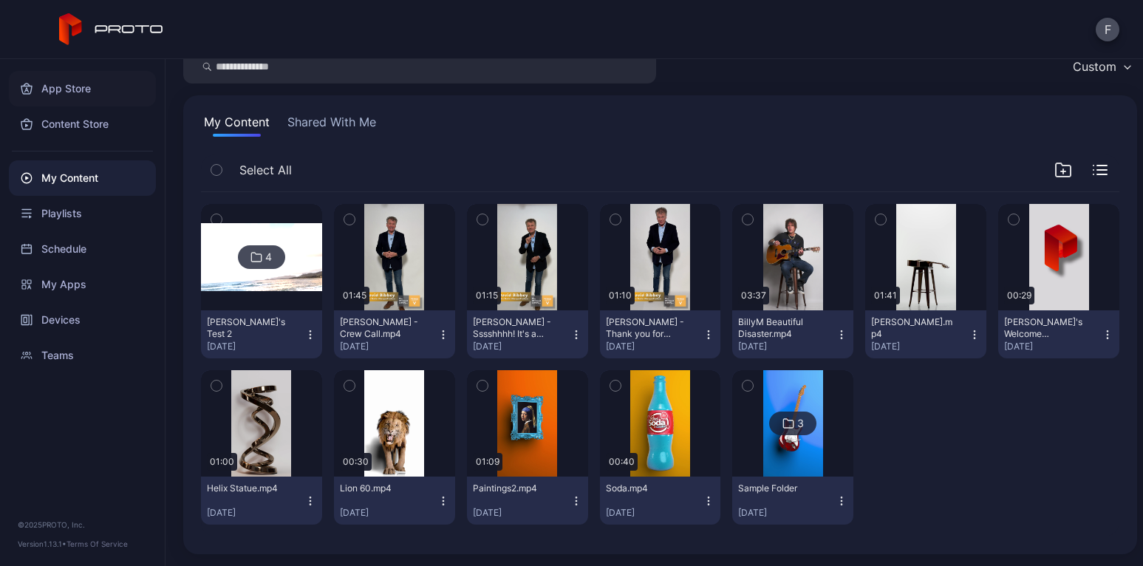
click at [71, 88] on div "App Store" at bounding box center [82, 88] width 147 height 35
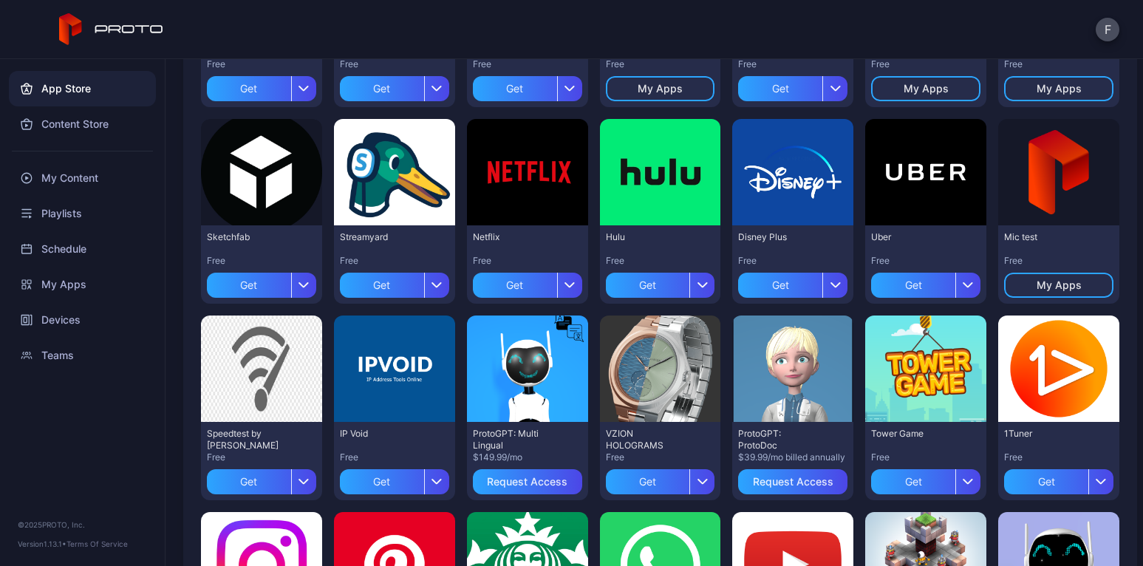
scroll to position [296, 0]
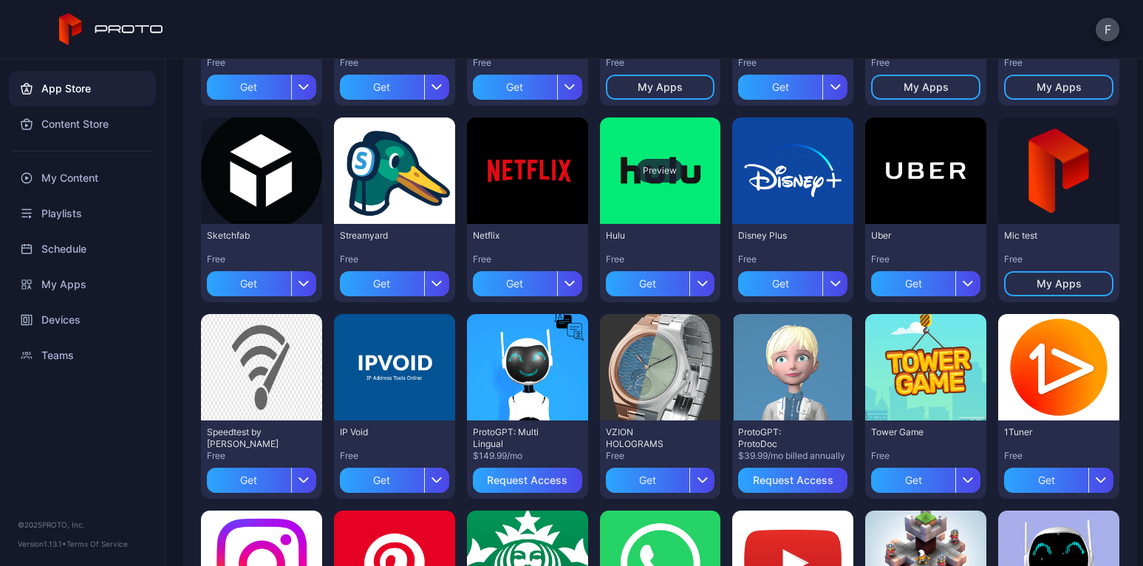
click at [657, 196] on div "Preview" at bounding box center [660, 170] width 121 height 106
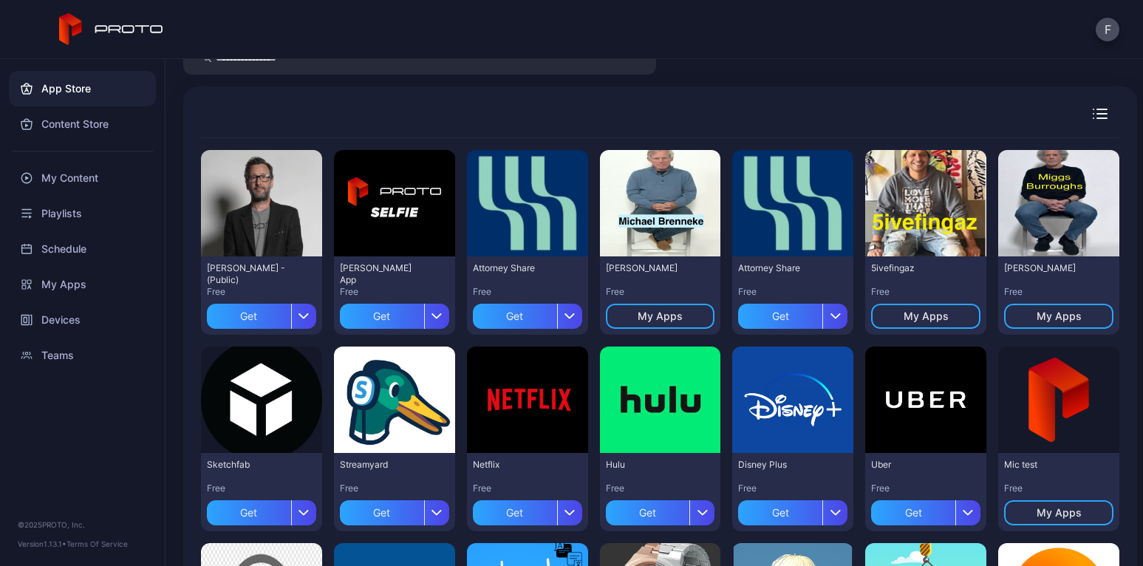
scroll to position [69, 0]
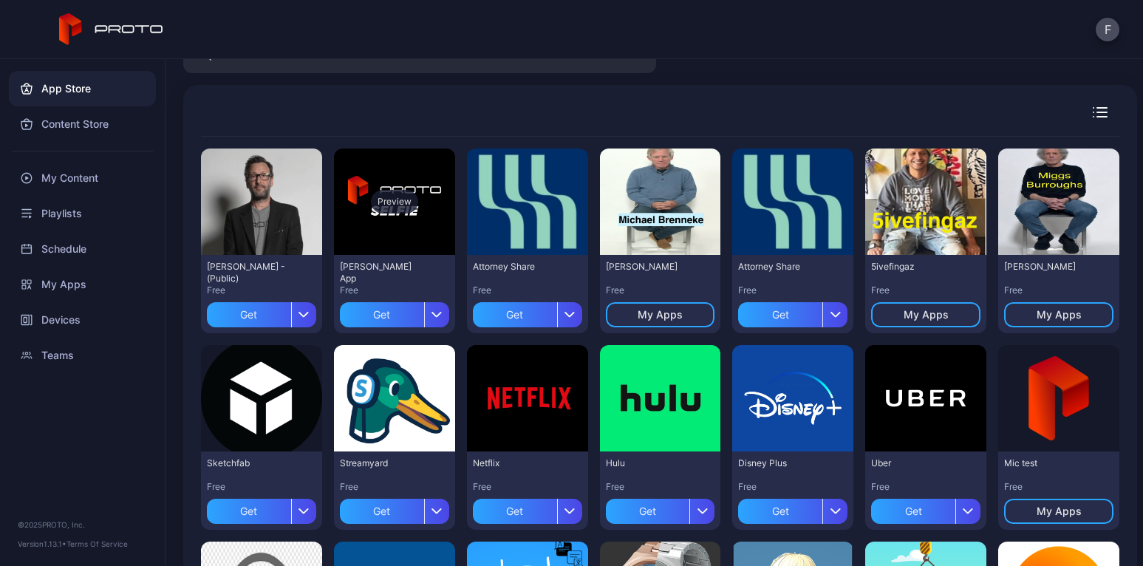
click at [385, 207] on div "Preview" at bounding box center [394, 202] width 47 height 24
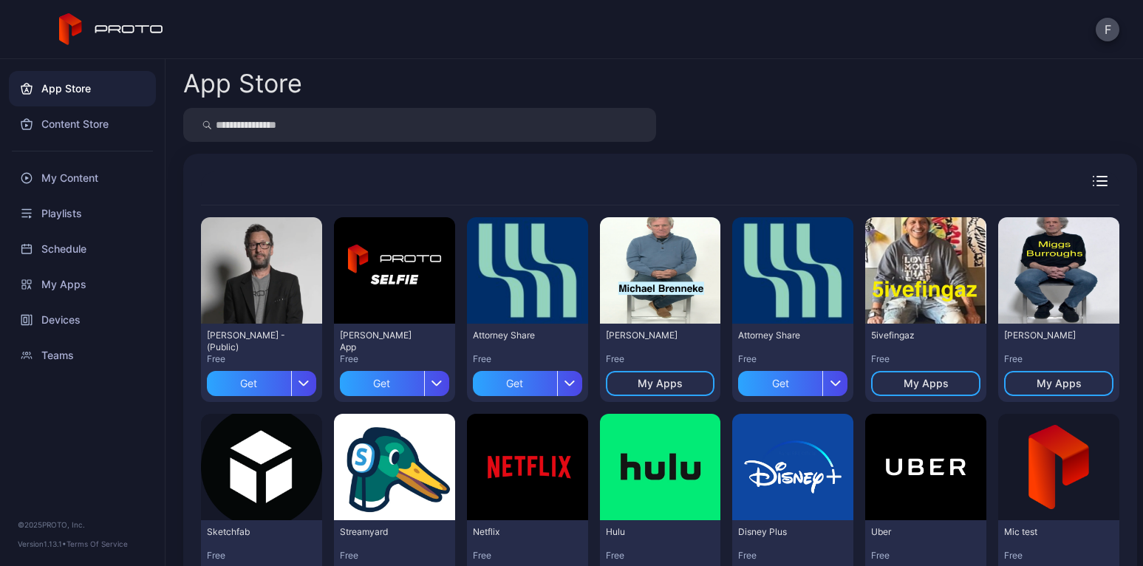
scroll to position [69, 0]
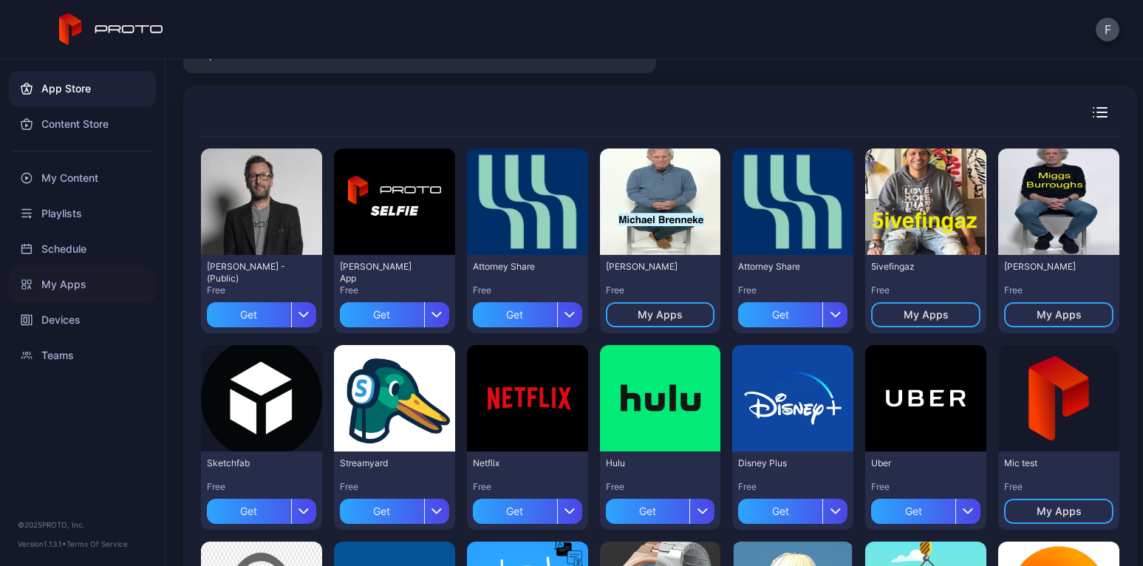
click at [71, 287] on div "My Apps" at bounding box center [82, 284] width 147 height 35
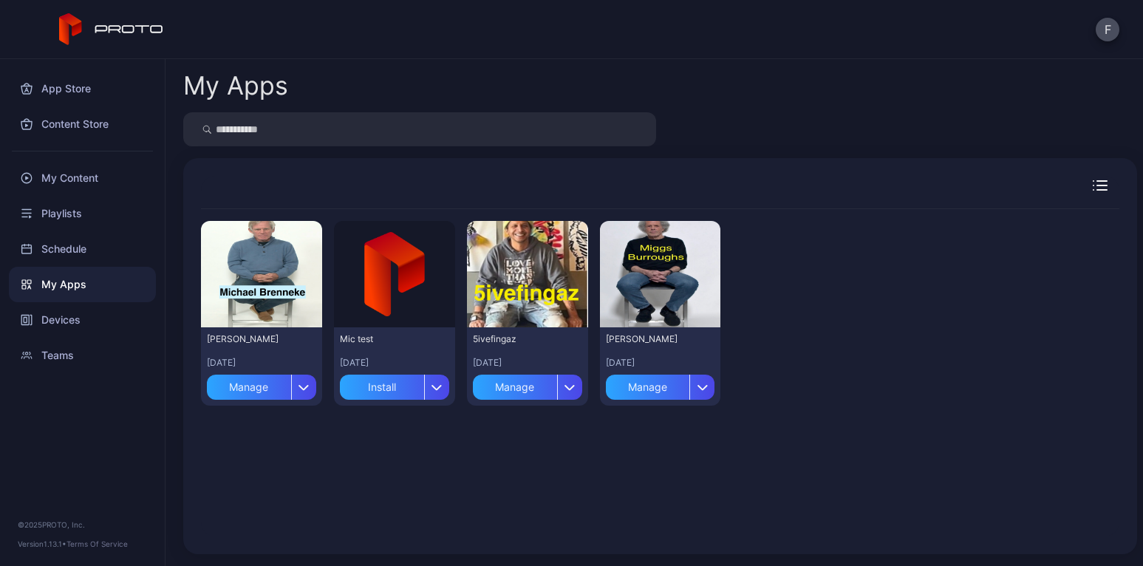
click at [1097, 185] on icon "button" at bounding box center [1102, 185] width 10 height 0
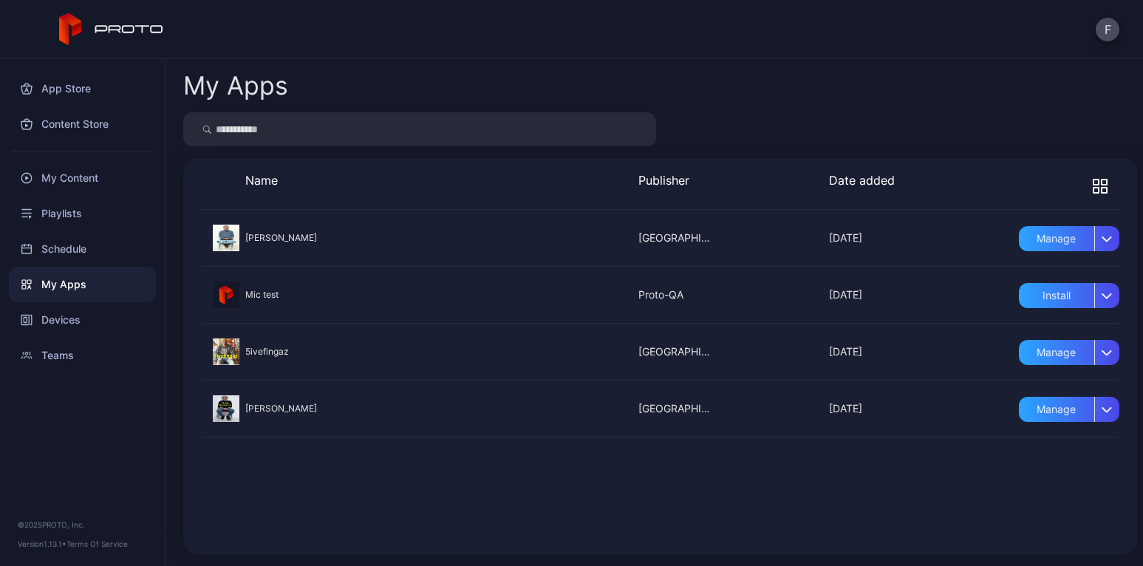
click at [913, 64] on div "My Apps Name Publisher Date added [PERSON_NAME] [DATE] [GEOGRAPHIC_DATA] - Vers…" at bounding box center [653, 312] width 977 height 507
click at [130, 27] on icon at bounding box center [111, 29] width 105 height 32
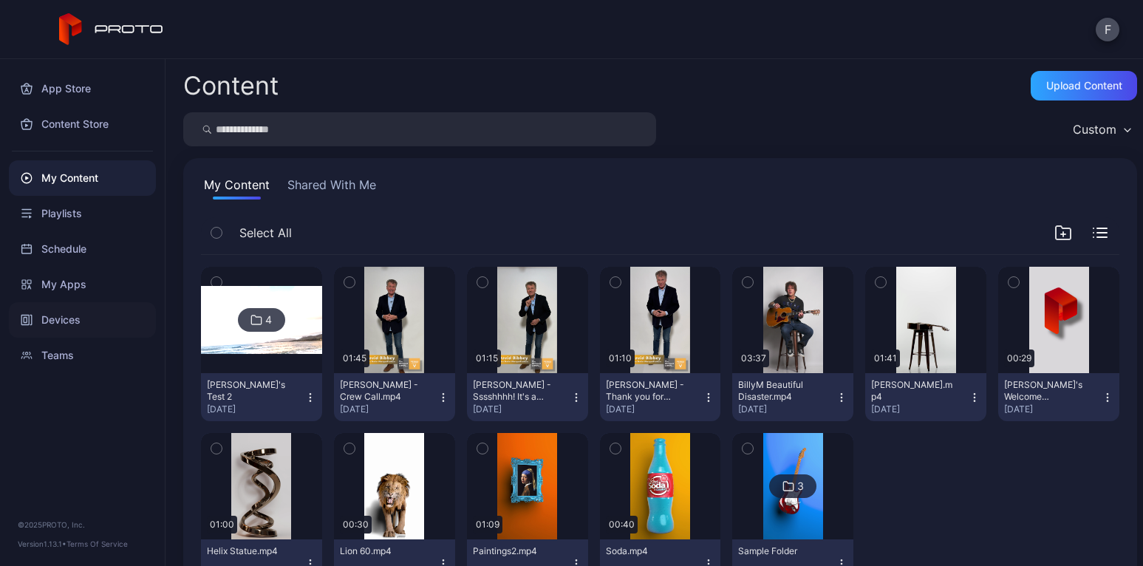
click at [67, 321] on div "Devices" at bounding box center [82, 319] width 147 height 35
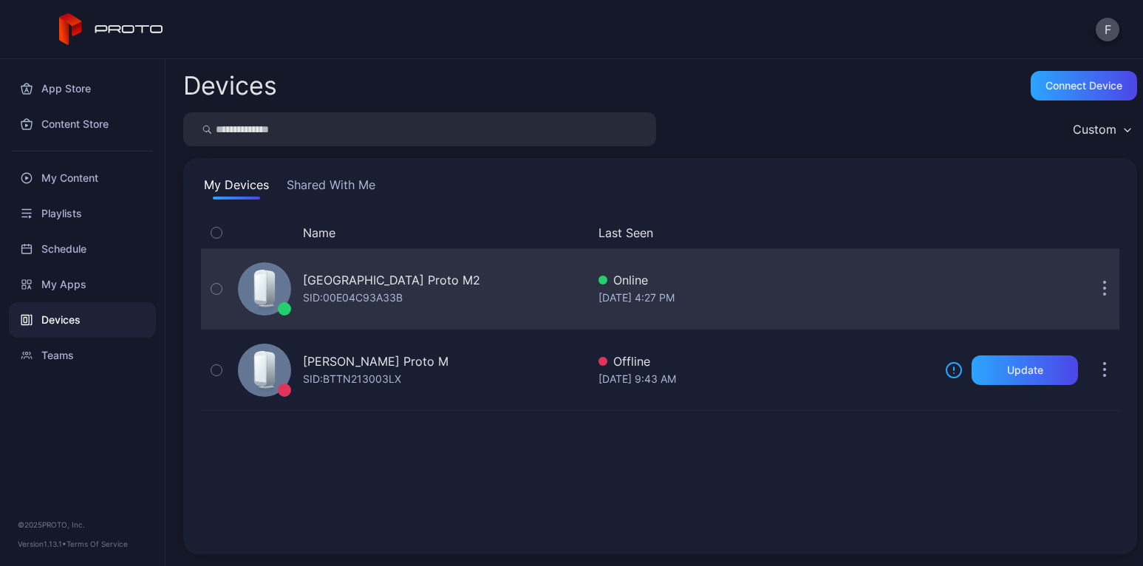
click at [460, 284] on div "Westport Library Proto M2 SID: 00E04C93A33B" at bounding box center [409, 289] width 354 height 74
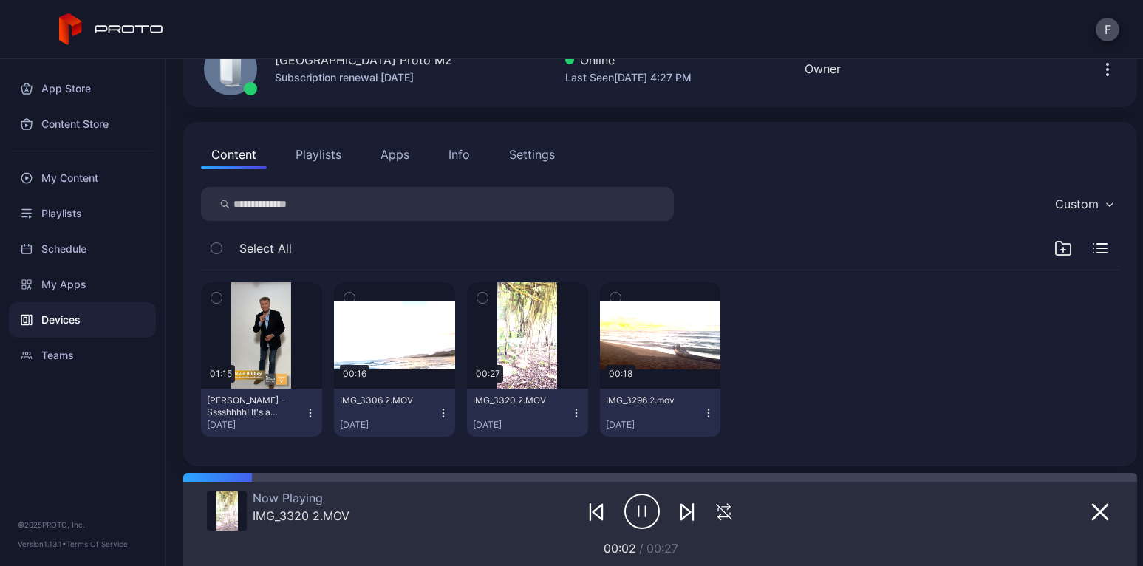
scroll to position [93, 0]
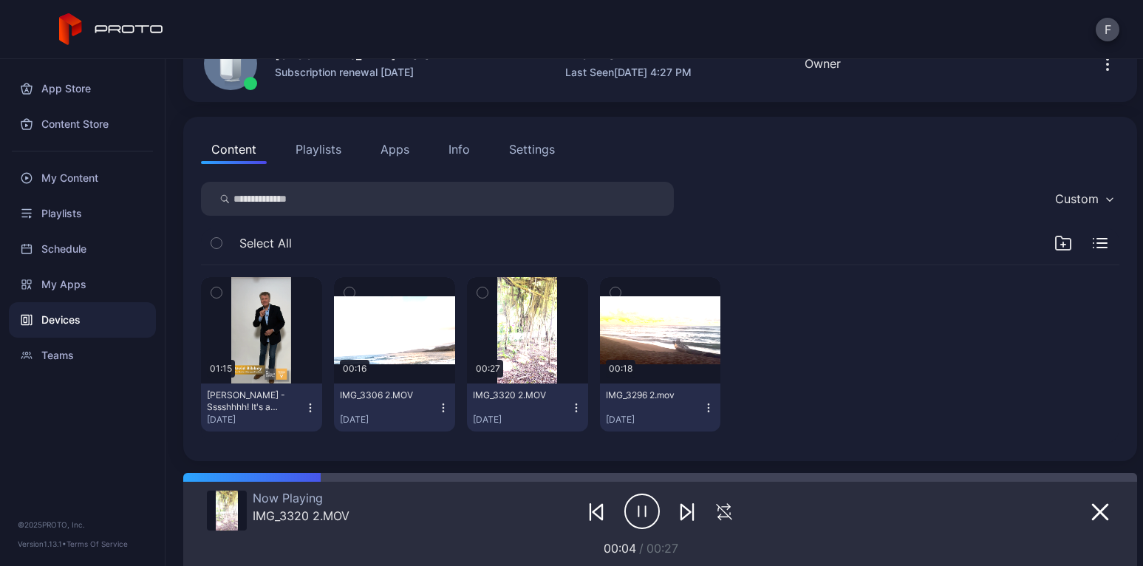
click at [536, 146] on div "Settings" at bounding box center [532, 149] width 46 height 18
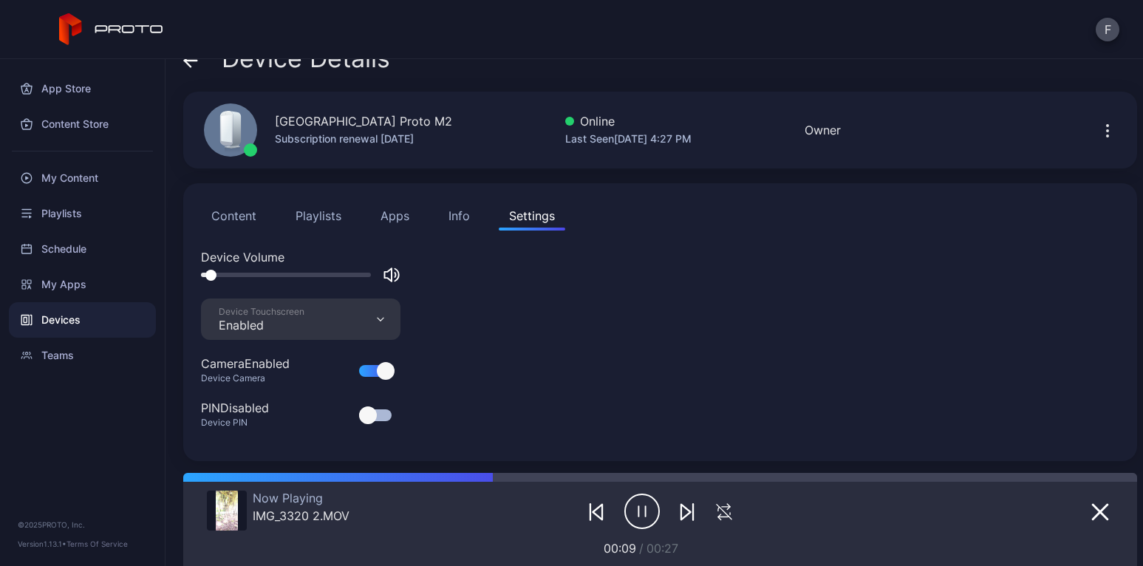
drag, startPoint x: 365, startPoint y: 276, endPoint x: 213, endPoint y: 278, distance: 152.1
click at [213, 278] on div at bounding box center [210, 275] width 11 height 11
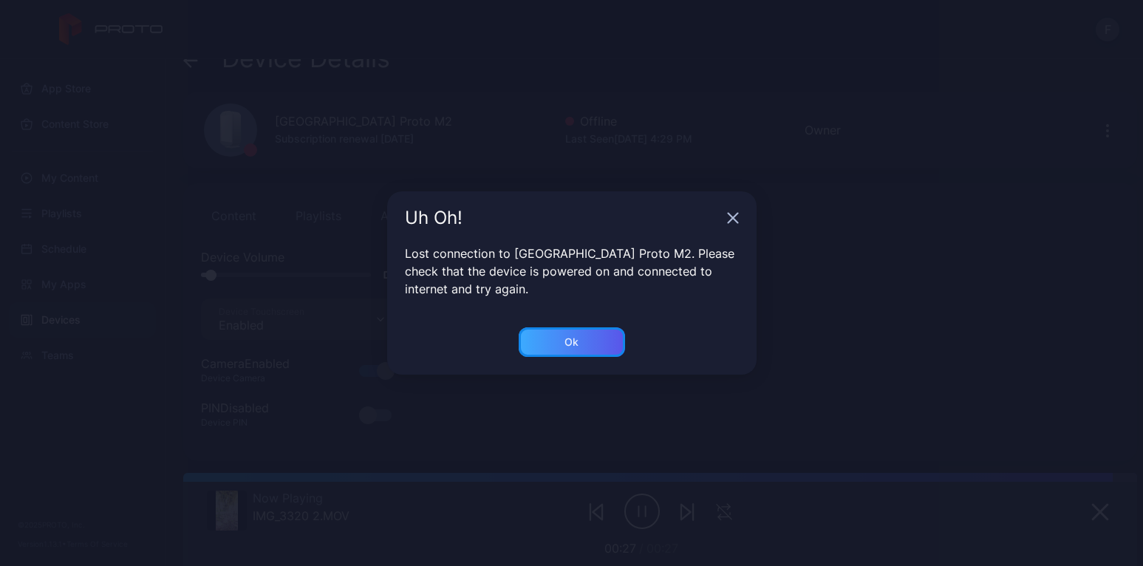
click at [576, 343] on div "Ok" at bounding box center [571, 342] width 14 height 12
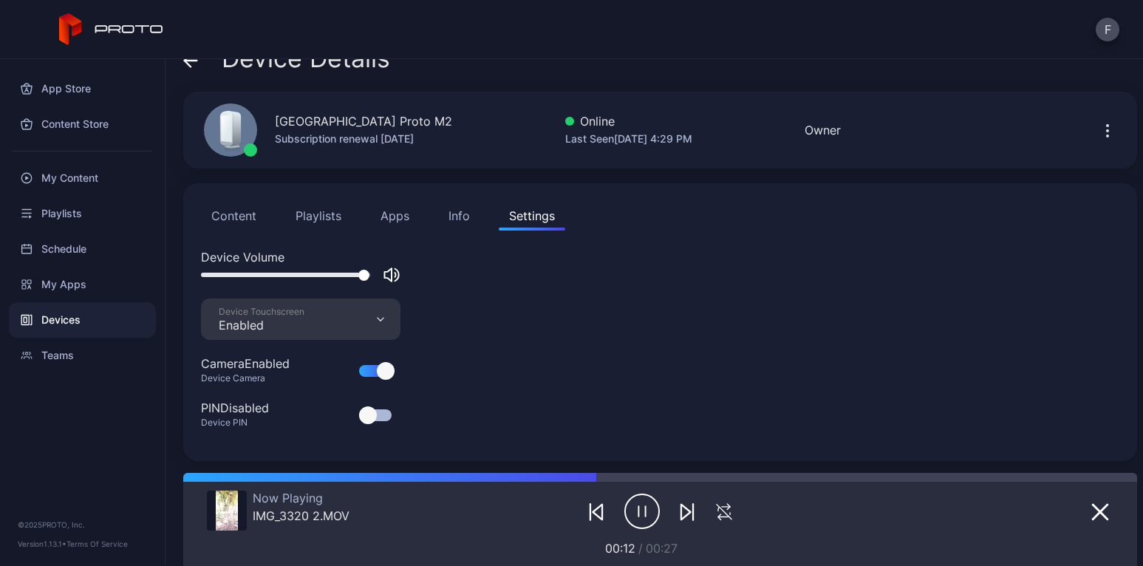
drag, startPoint x: 364, startPoint y: 281, endPoint x: 220, endPoint y: 272, distance: 144.3
click at [220, 272] on div at bounding box center [300, 275] width 199 height 18
drag, startPoint x: 362, startPoint y: 274, endPoint x: 213, endPoint y: 274, distance: 149.2
click at [213, 274] on div at bounding box center [214, 275] width 11 height 11
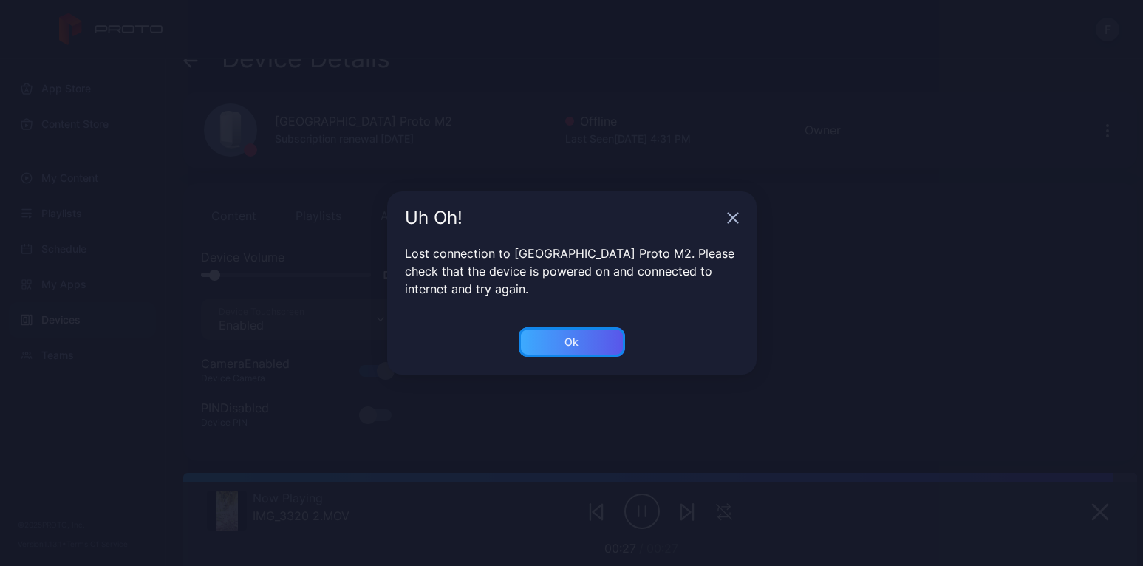
click at [577, 340] on div "Ok" at bounding box center [571, 342] width 14 height 12
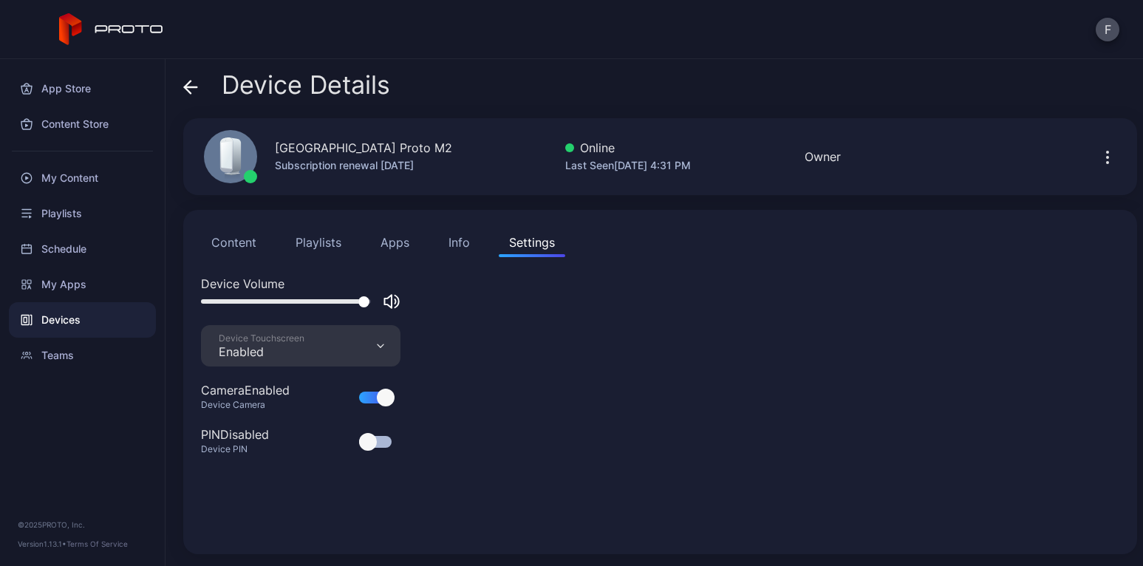
drag, startPoint x: 577, startPoint y: 340, endPoint x: 481, endPoint y: 354, distance: 97.1
click at [558, 340] on div "Device Volume Device Touchscreen Enabled Camera Enabled Device Camera PIN Disab…" at bounding box center [660, 405] width 918 height 261
drag, startPoint x: 365, startPoint y: 301, endPoint x: 213, endPoint y: 307, distance: 151.5
click at [213, 307] on div at bounding box center [300, 301] width 199 height 18
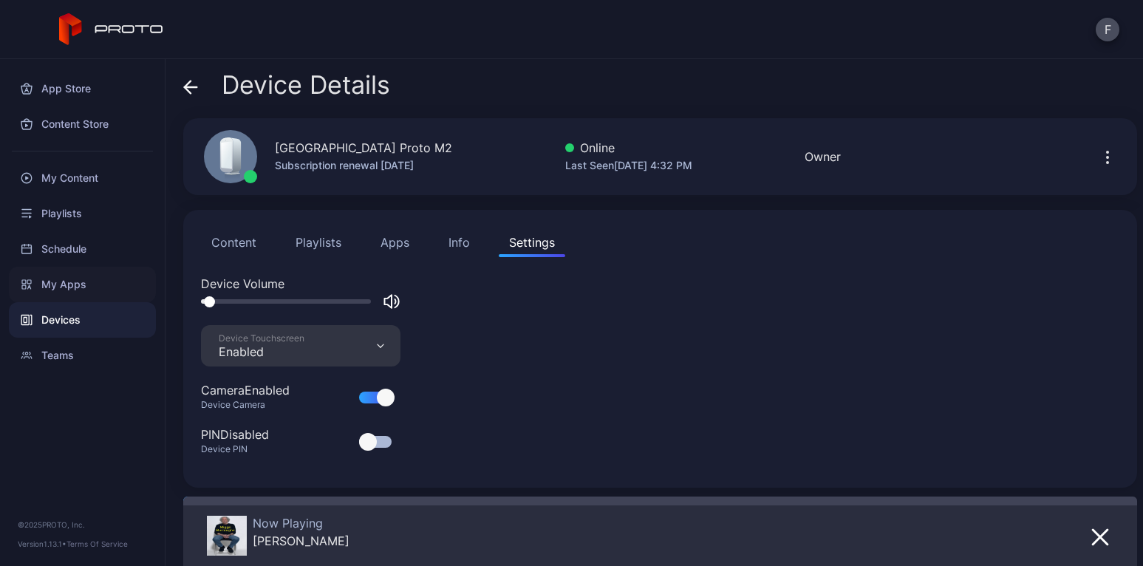
click at [55, 284] on div "My Apps" at bounding box center [82, 284] width 147 height 35
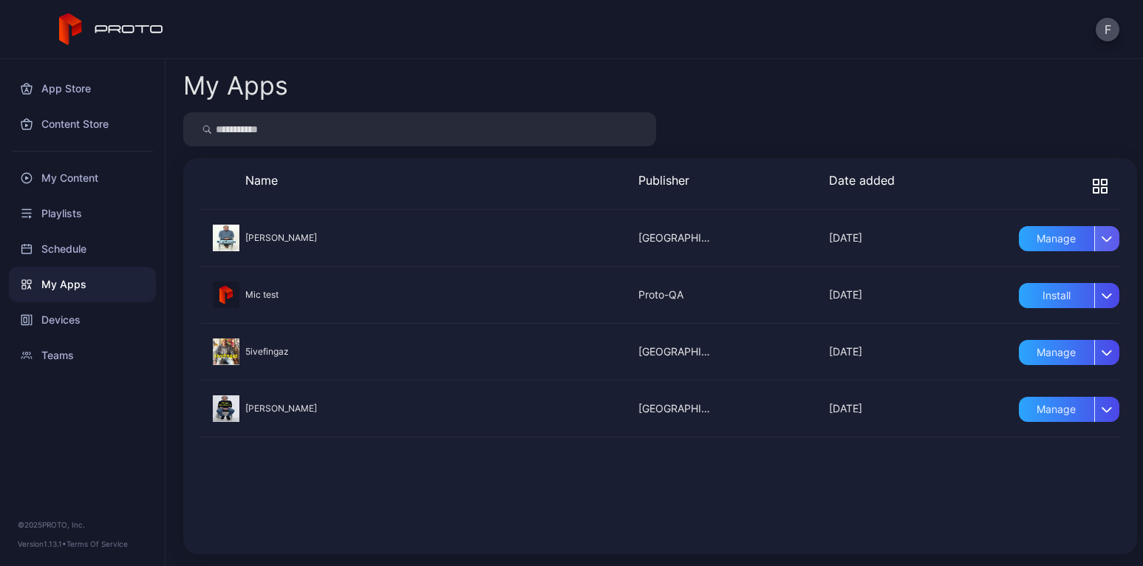
click at [1102, 239] on icon "button" at bounding box center [1106, 238] width 9 height 4
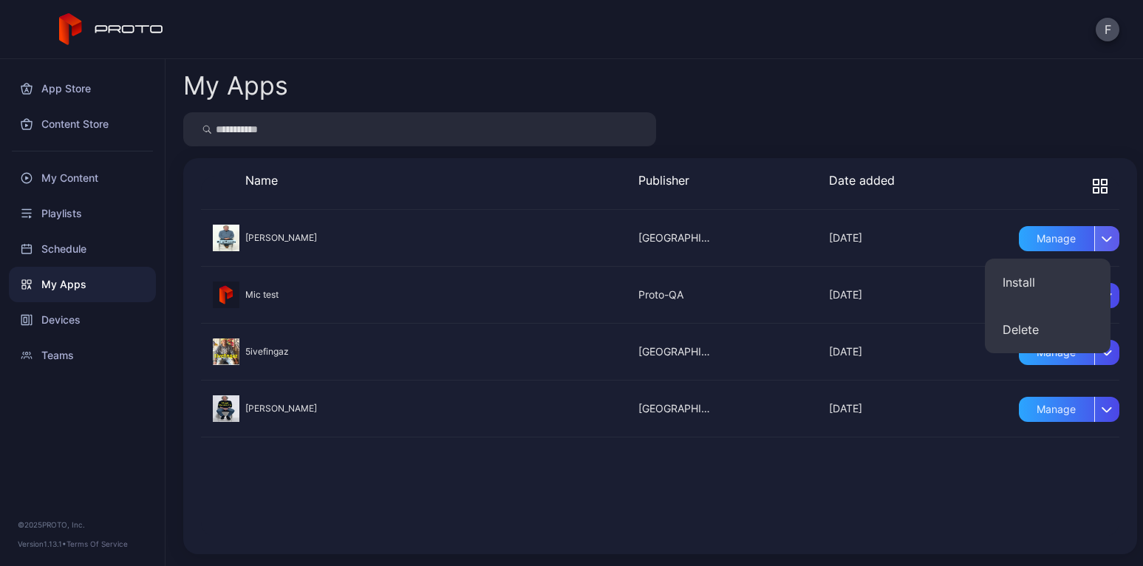
click at [1102, 239] on icon "button" at bounding box center [1106, 238] width 9 height 4
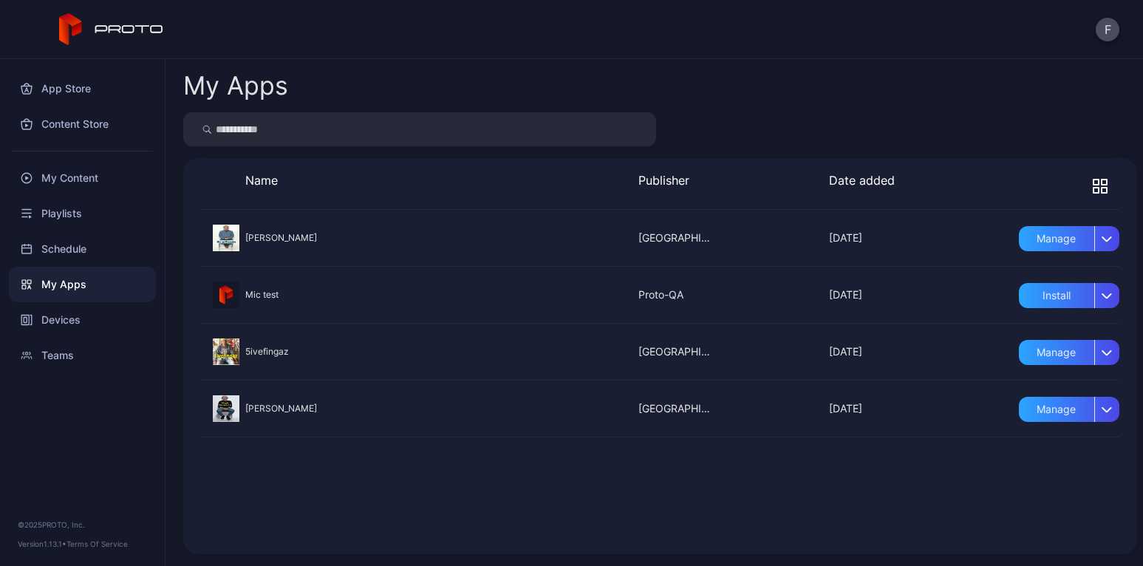
click at [274, 410] on div at bounding box center [660, 408] width 918 height 57
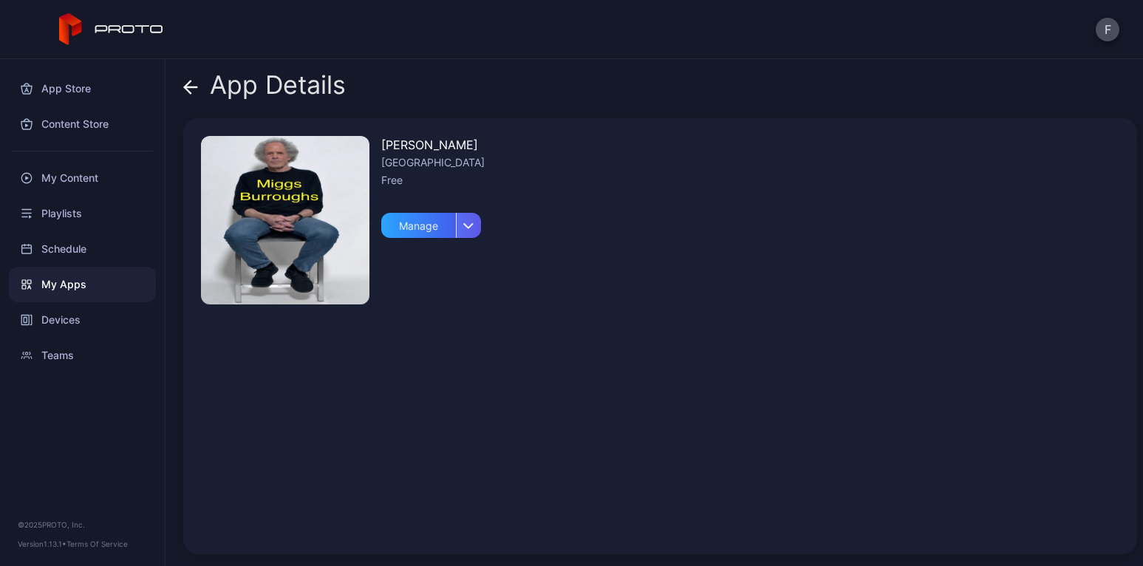
click at [472, 225] on icon "button" at bounding box center [468, 225] width 11 height 6
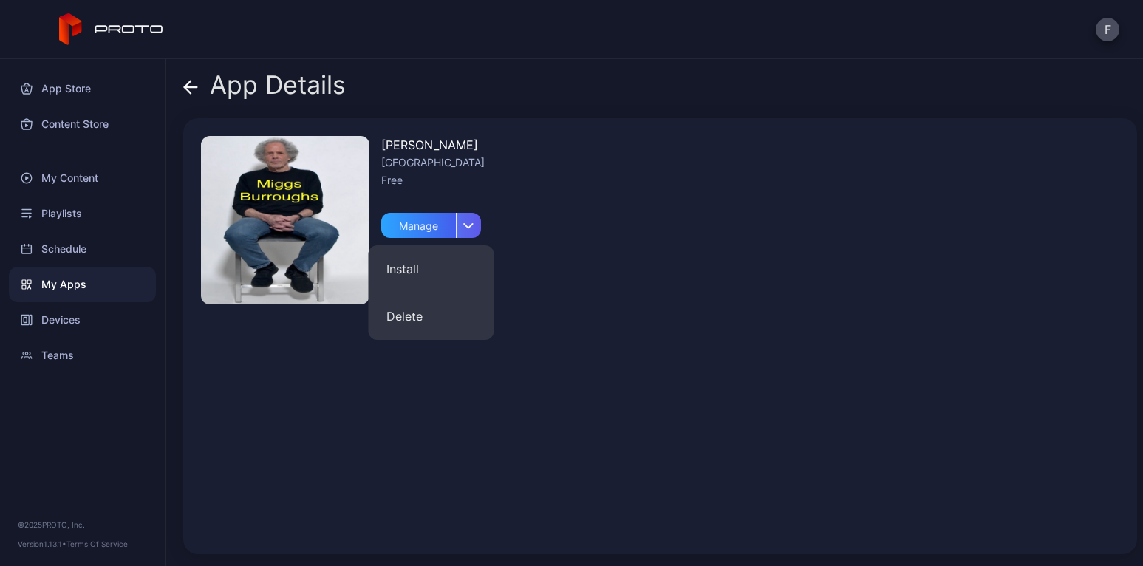
click at [472, 225] on icon "button" at bounding box center [468, 225] width 11 height 6
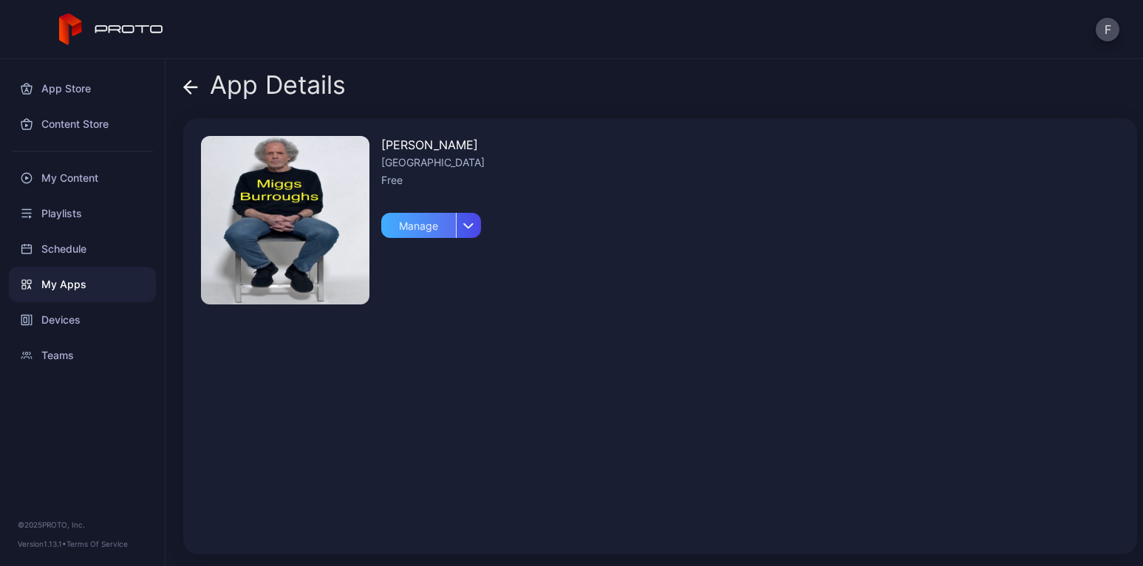
click at [420, 224] on div "Manage" at bounding box center [418, 225] width 75 height 25
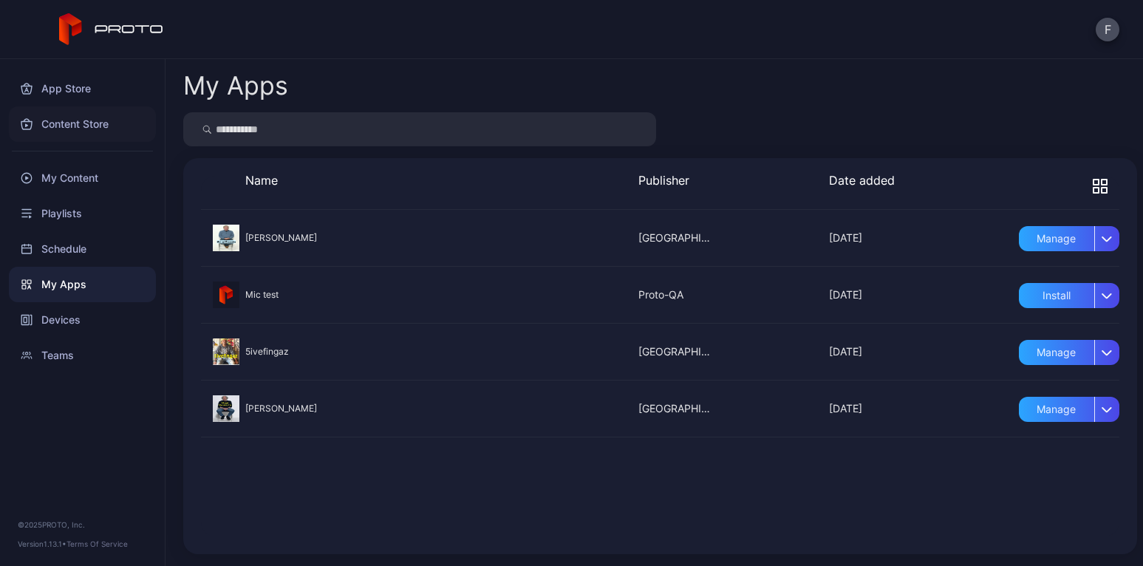
click at [57, 126] on div "Content Store" at bounding box center [82, 123] width 147 height 35
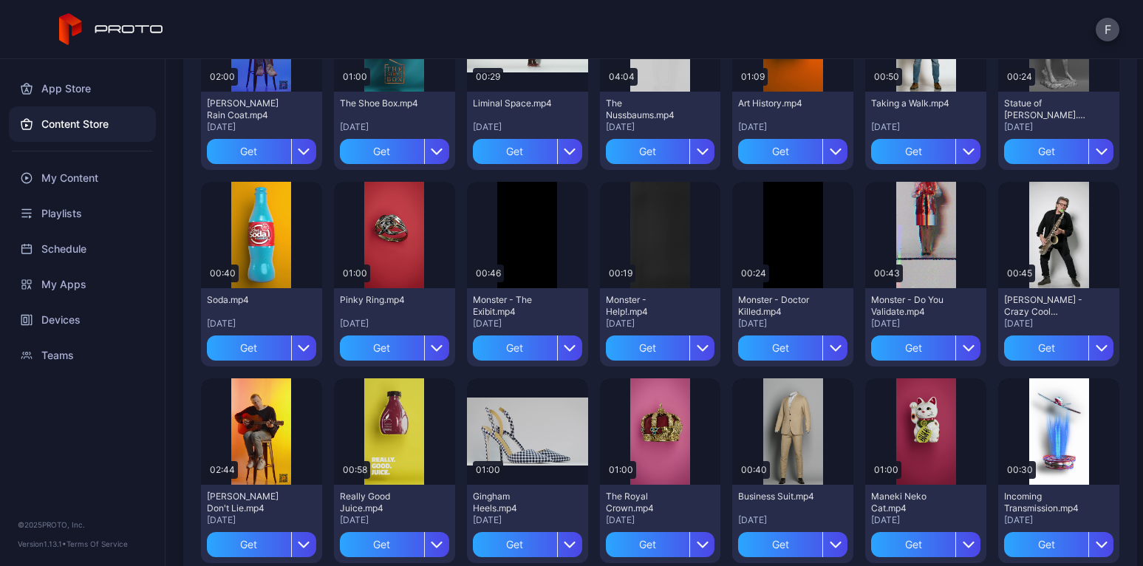
scroll to position [1589, 0]
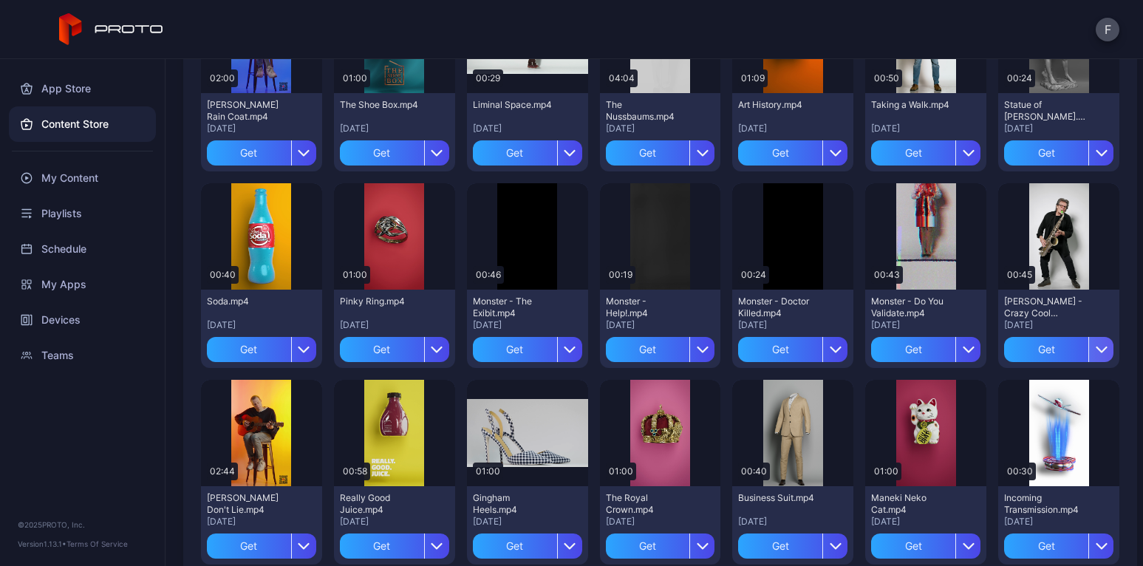
click at [1096, 349] on icon "button" at bounding box center [1101, 349] width 10 height 4
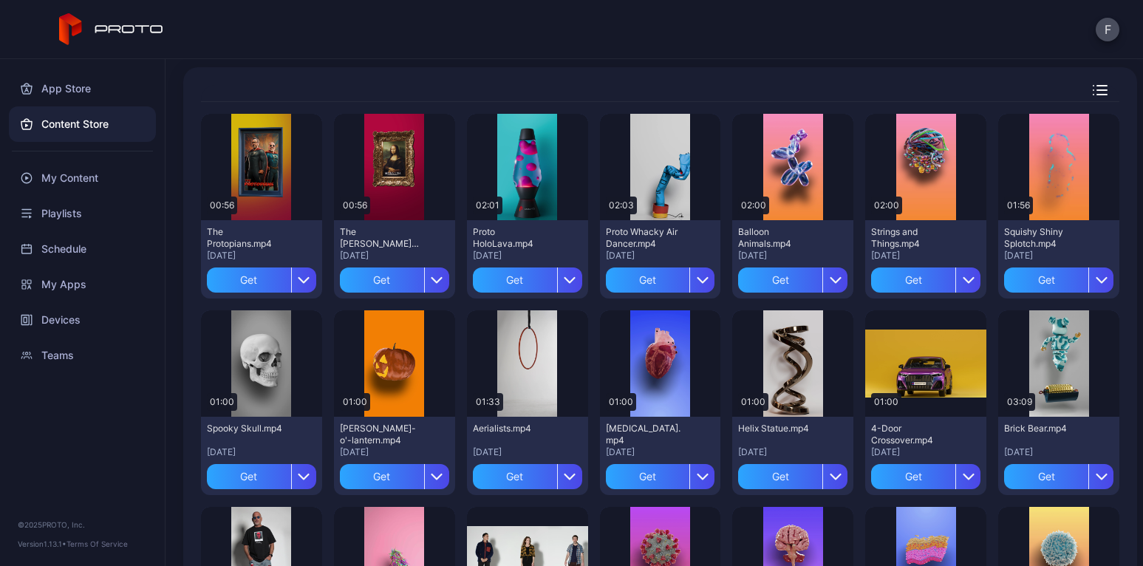
scroll to position [82, 0]
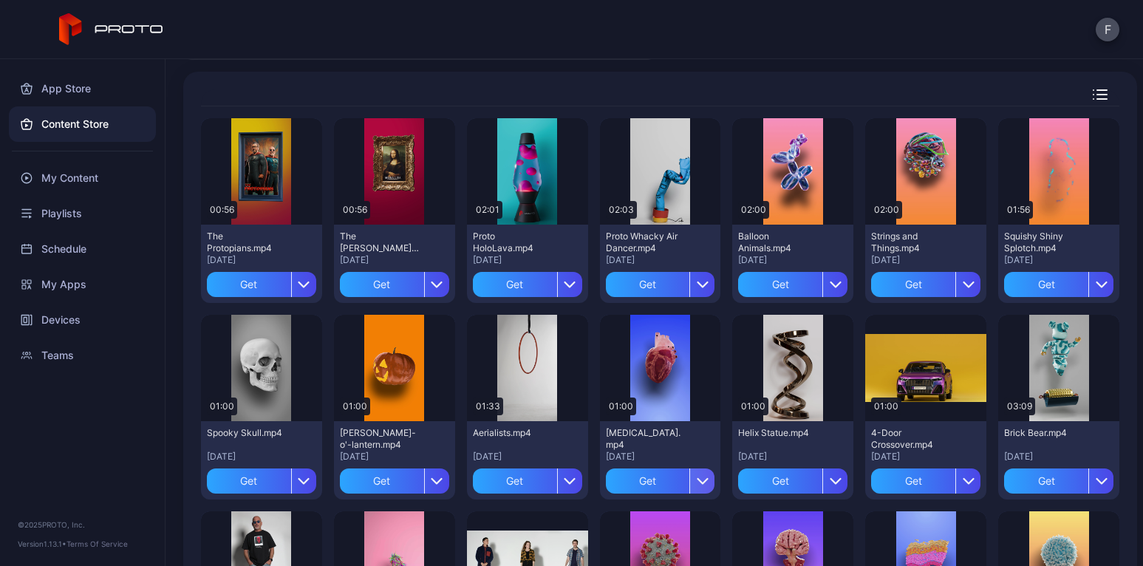
click at [696, 480] on icon "button" at bounding box center [702, 481] width 12 height 12
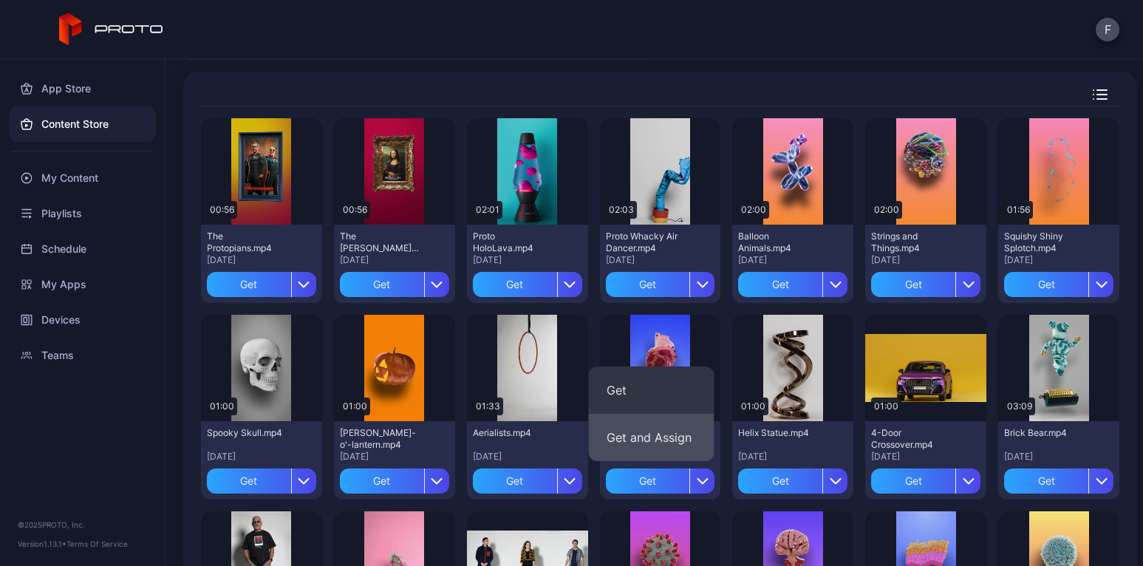
click at [637, 438] on button "Get and Assign" at bounding box center [652, 437] width 126 height 47
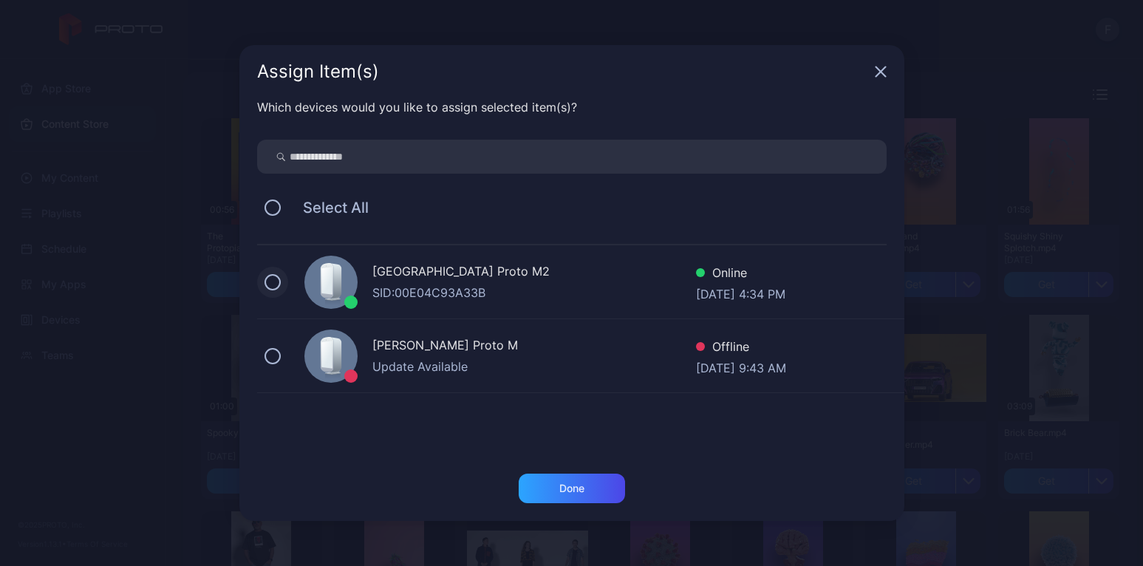
click at [270, 284] on button at bounding box center [272, 282] width 16 height 16
click at [572, 489] on div "Done" at bounding box center [571, 488] width 25 height 12
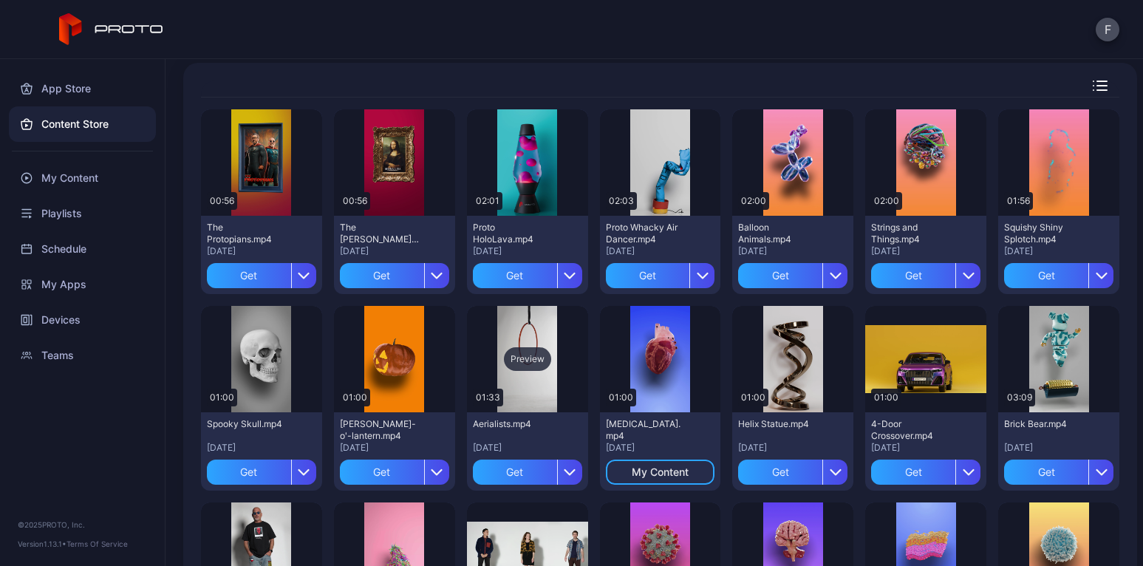
scroll to position [0, 0]
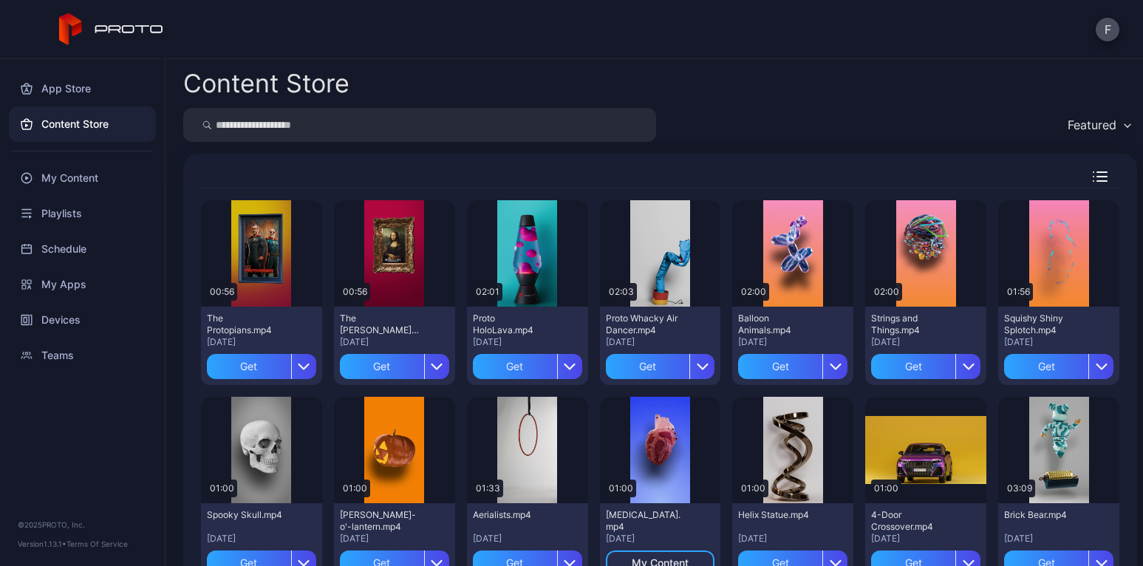
click at [1124, 126] on icon "button" at bounding box center [1127, 125] width 6 height 3
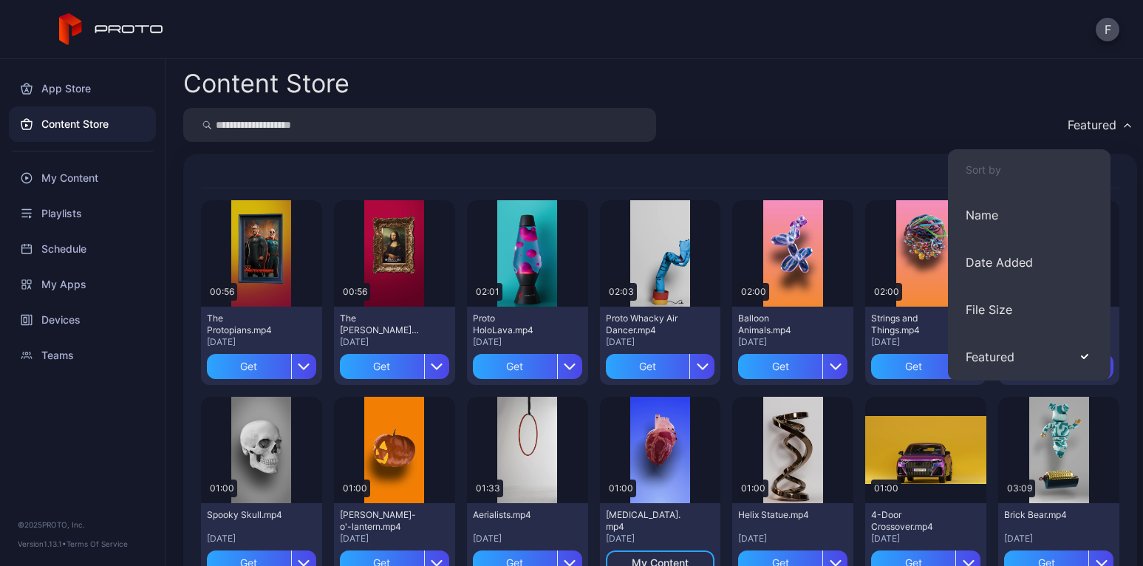
click at [938, 113] on div "Featured" at bounding box center [659, 125] width 953 height 34
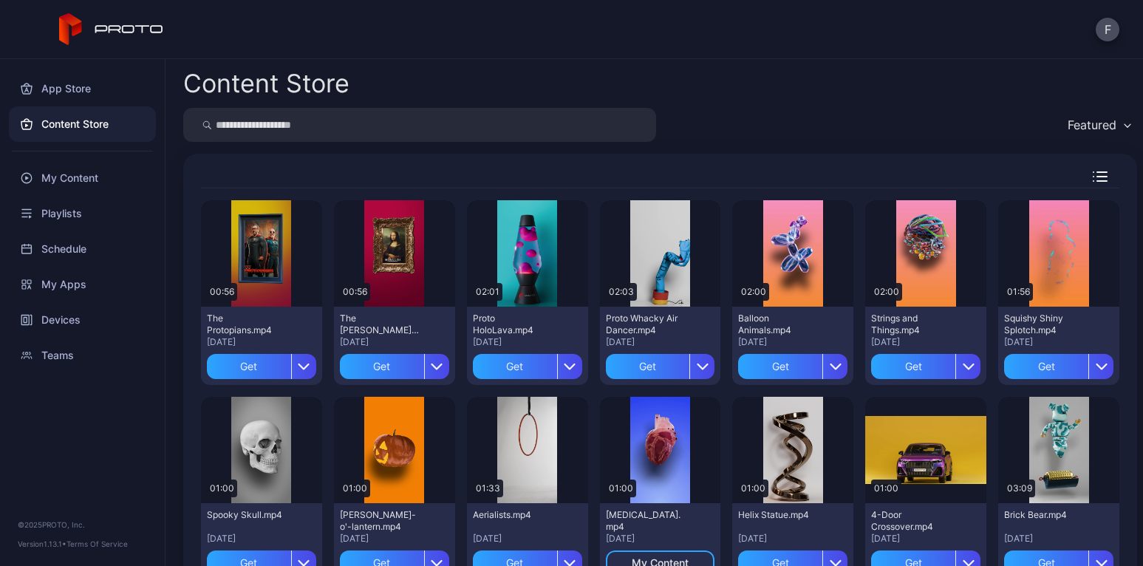
click at [1092, 178] on icon "button" at bounding box center [1099, 176] width 15 height 10
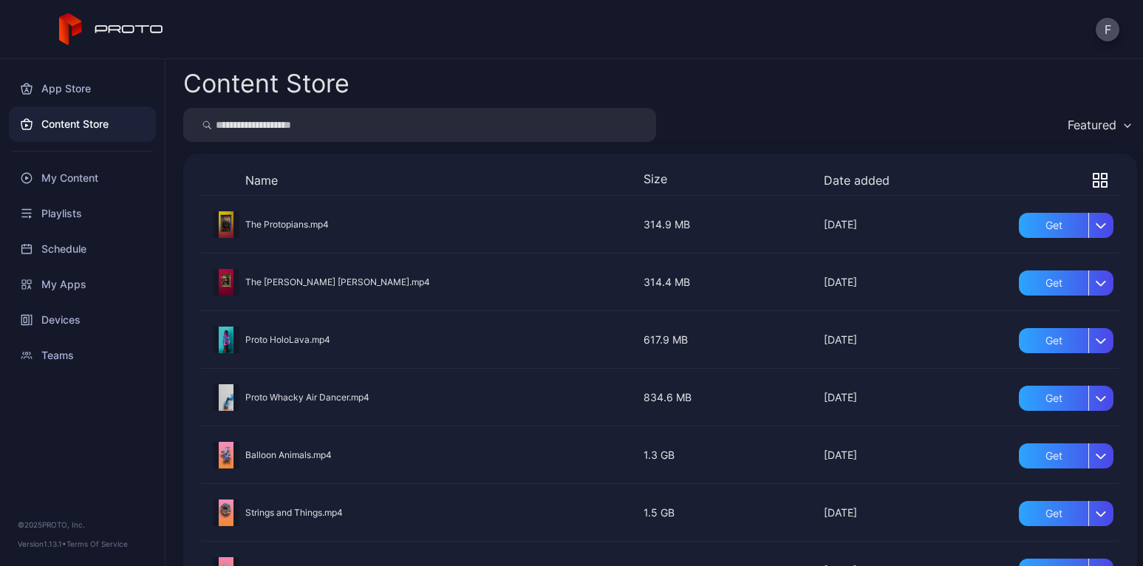
click at [1093, 178] on icon "button" at bounding box center [1095, 176] width 5 height 5
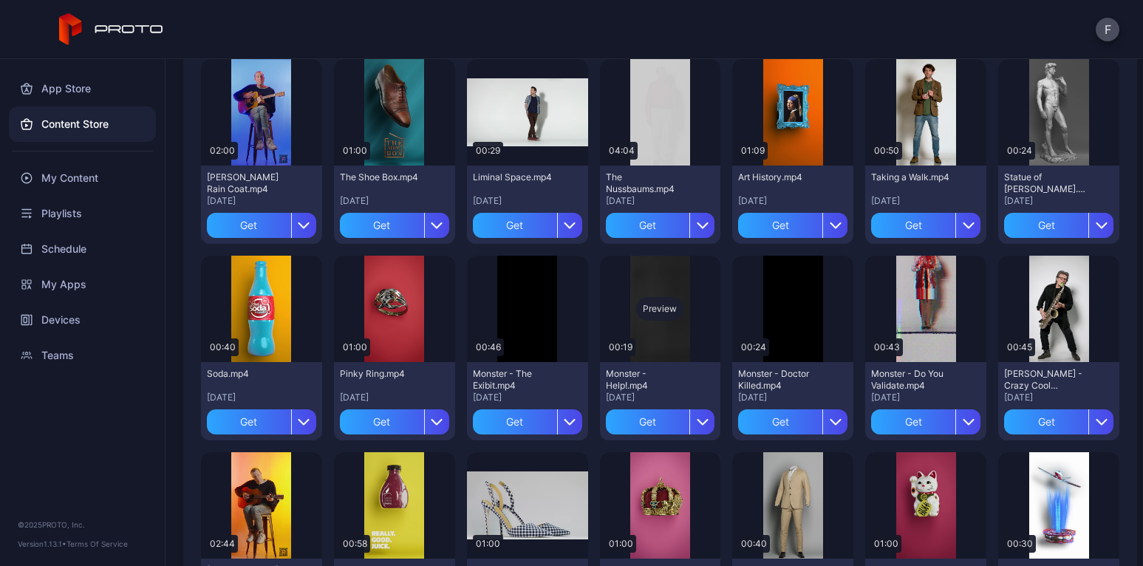
scroll to position [1518, 0]
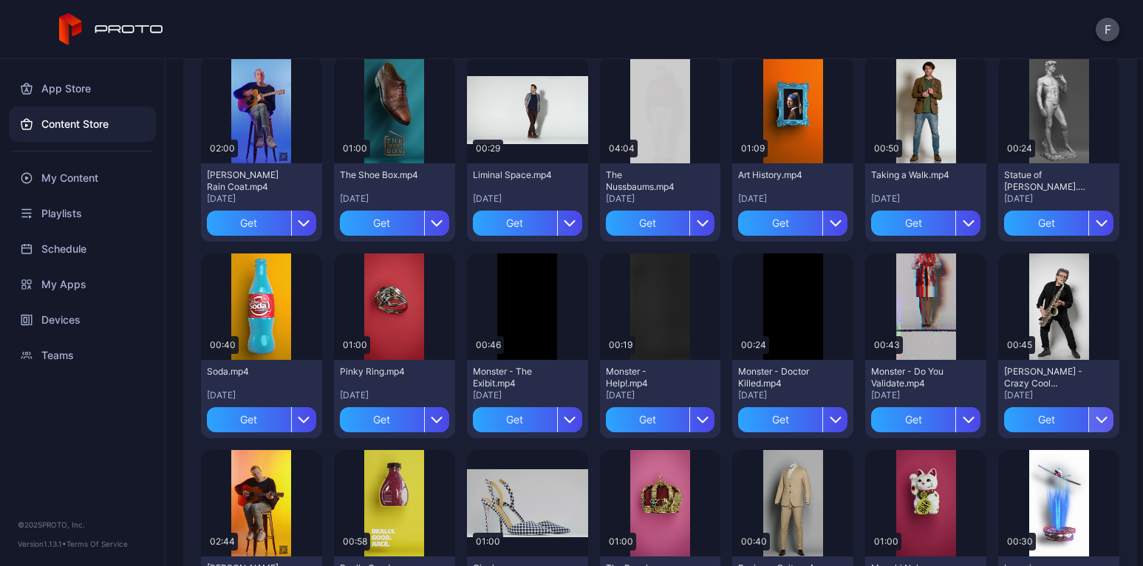
click at [1095, 418] on icon "button" at bounding box center [1101, 420] width 12 height 12
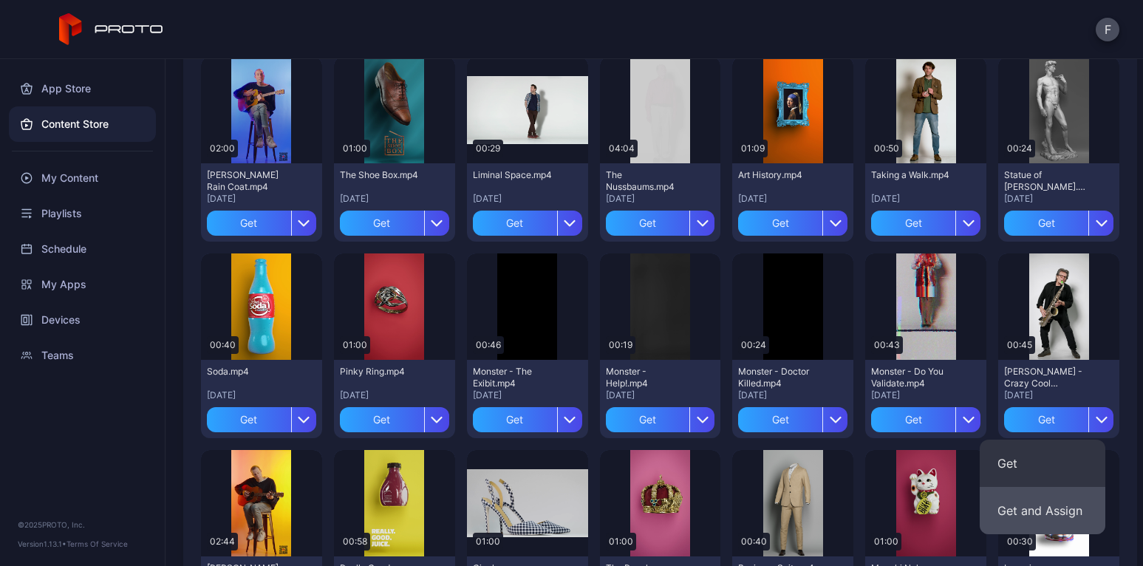
click at [1038, 507] on button "Get and Assign" at bounding box center [1042, 510] width 126 height 47
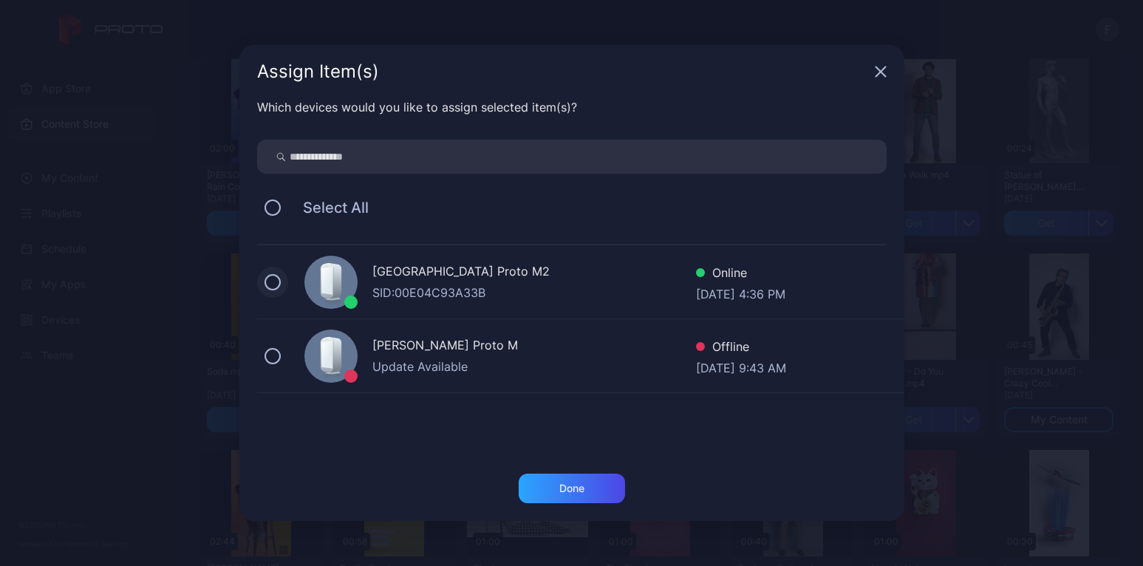
click at [275, 283] on button at bounding box center [272, 282] width 16 height 16
click at [576, 490] on div "Done" at bounding box center [571, 488] width 25 height 12
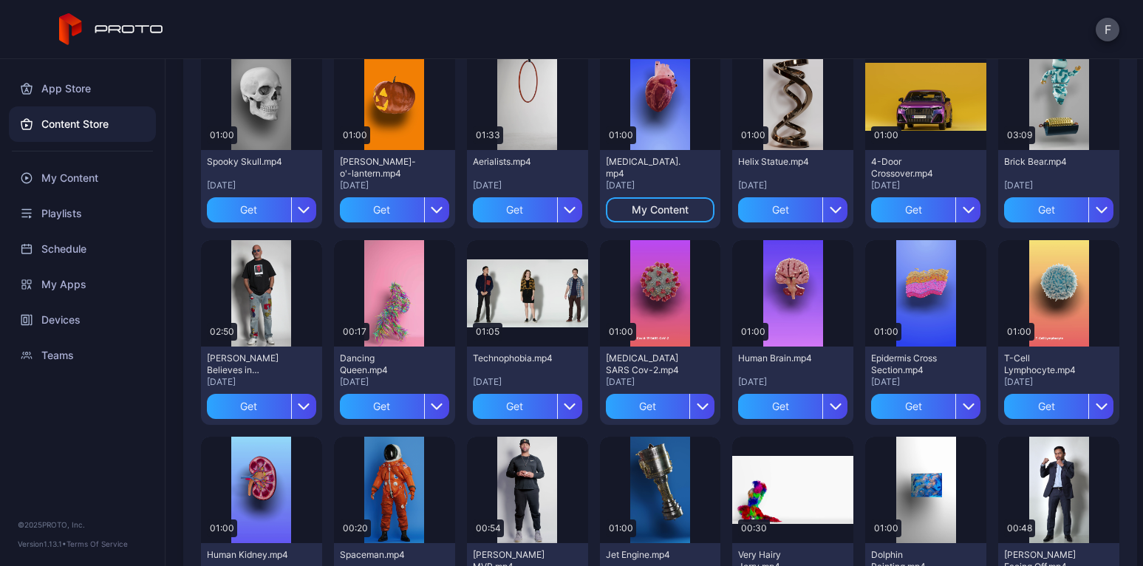
scroll to position [0, 0]
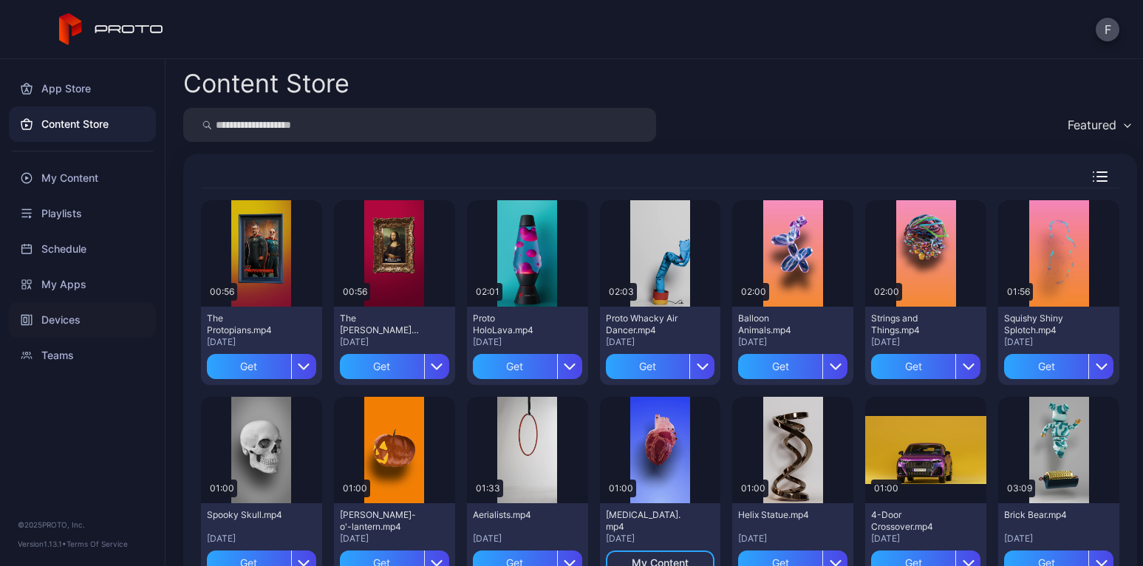
click at [61, 317] on div "Devices" at bounding box center [82, 319] width 147 height 35
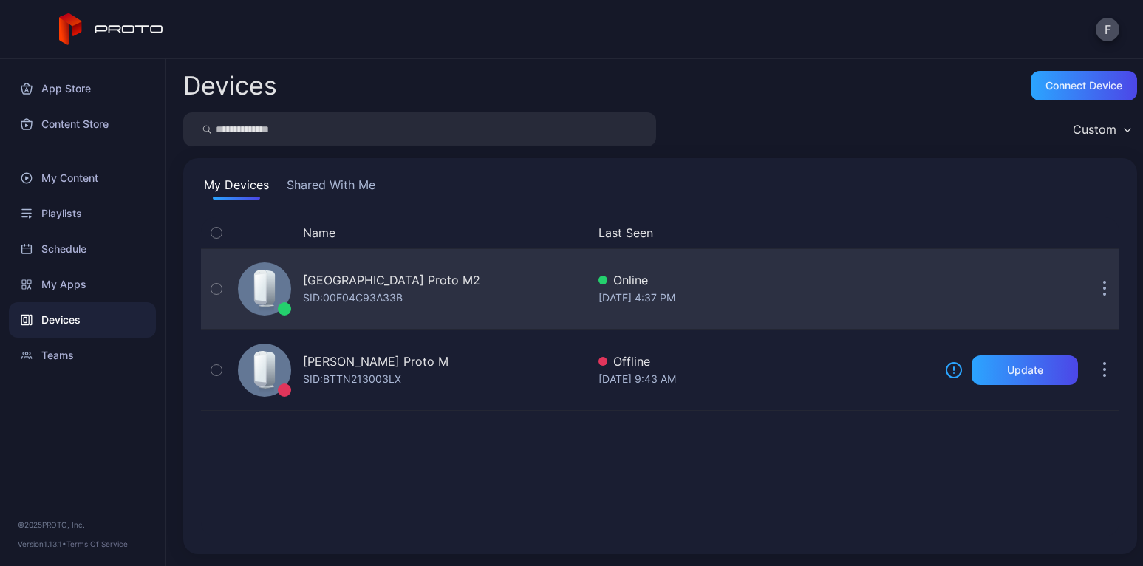
click at [1103, 292] on icon "button" at bounding box center [1105, 289] width 4 height 17
click at [510, 285] on div "Westport Library Proto M2 SID: 00E04C93A33B" at bounding box center [409, 289] width 354 height 74
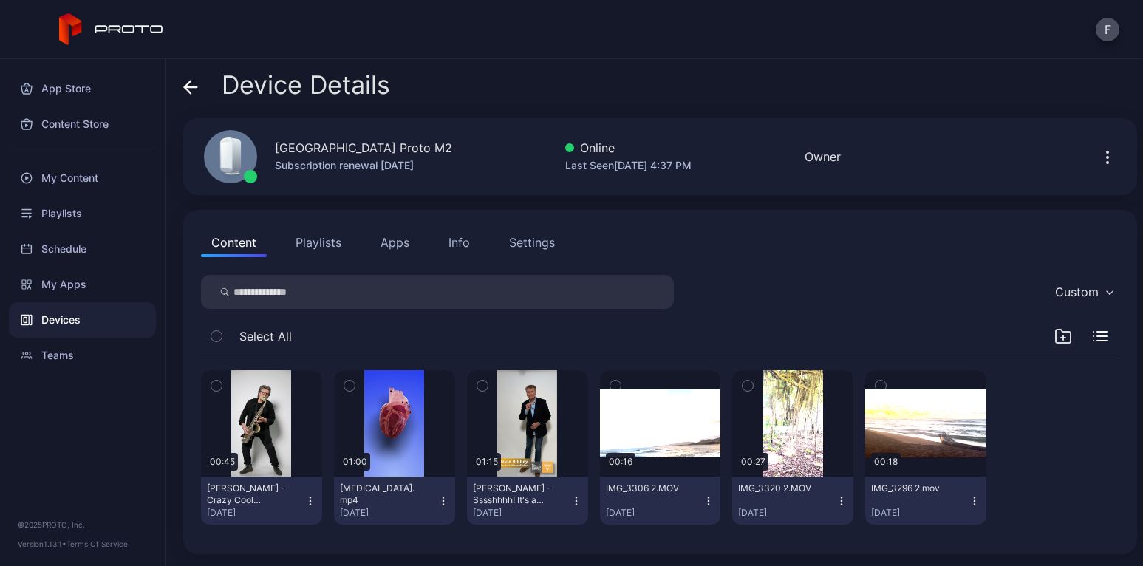
click at [510, 285] on input "search" at bounding box center [437, 292] width 473 height 34
click at [462, 242] on div "Info" at bounding box center [458, 242] width 21 height 18
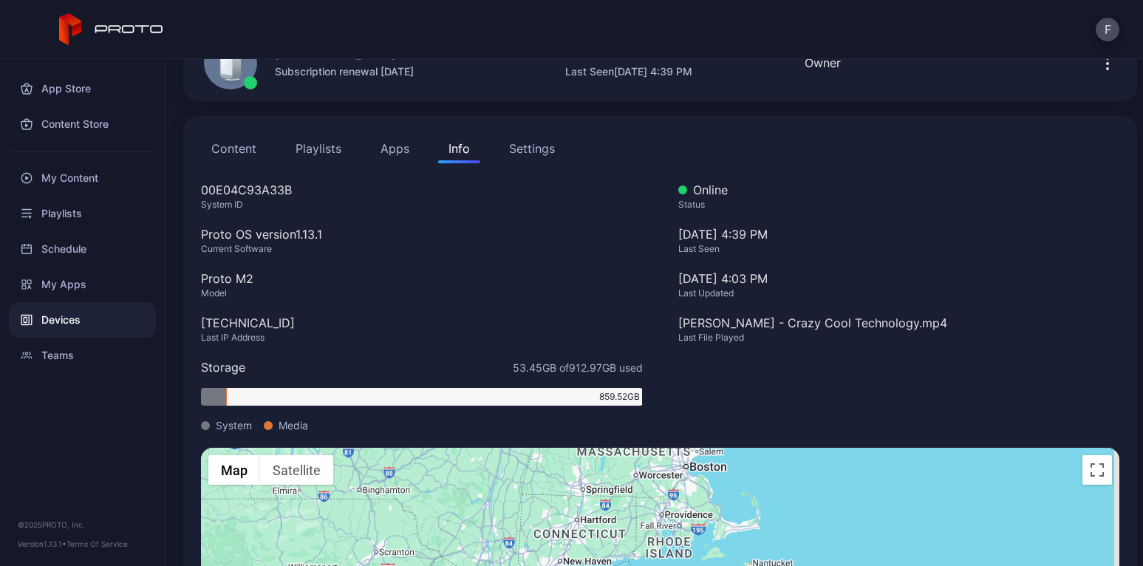
scroll to position [74, 0]
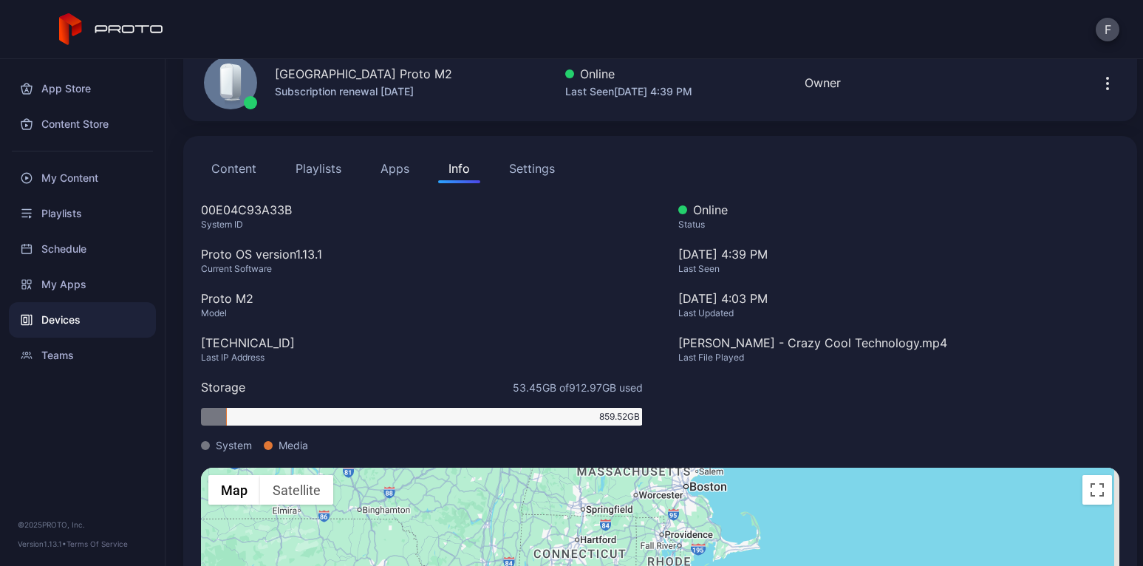
click at [534, 169] on div "Settings" at bounding box center [532, 169] width 46 height 18
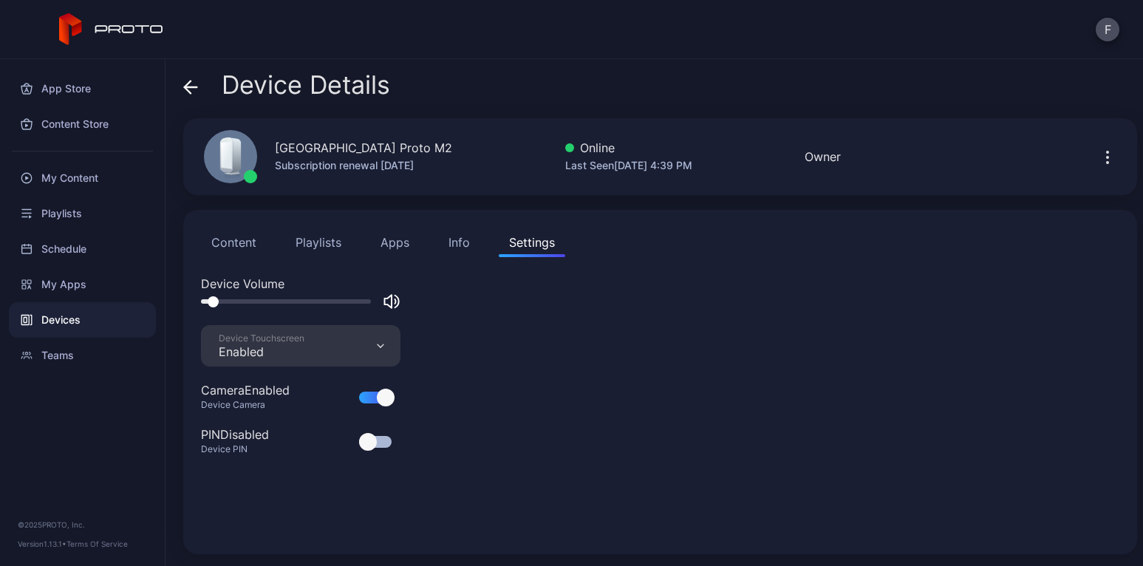
scroll to position [0, 0]
click at [1106, 157] on icon "button" at bounding box center [1106, 157] width 1 height 1
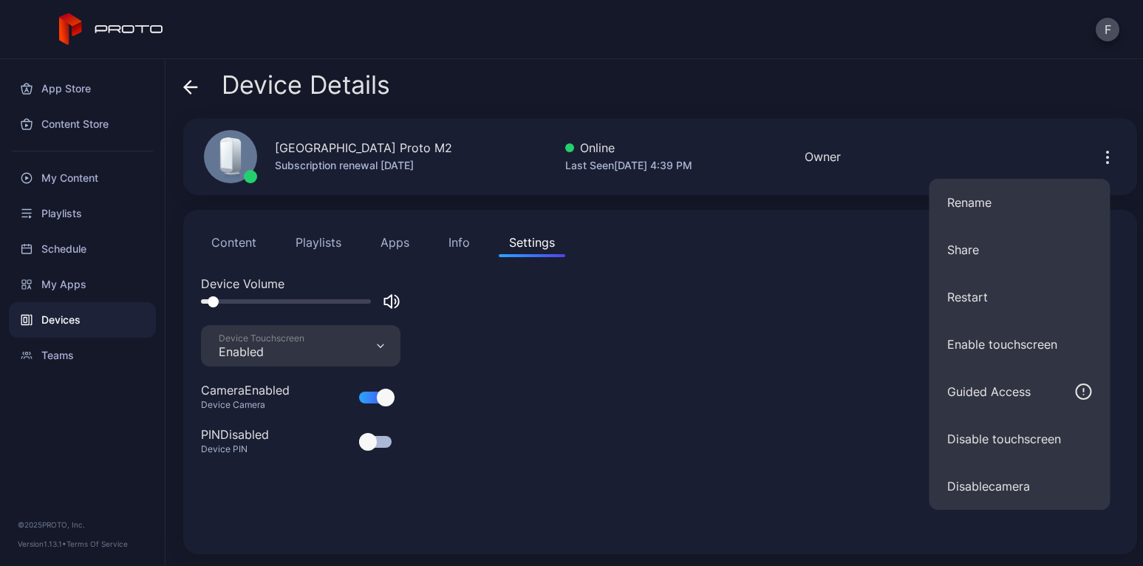
click at [461, 243] on div "Info" at bounding box center [458, 242] width 21 height 18
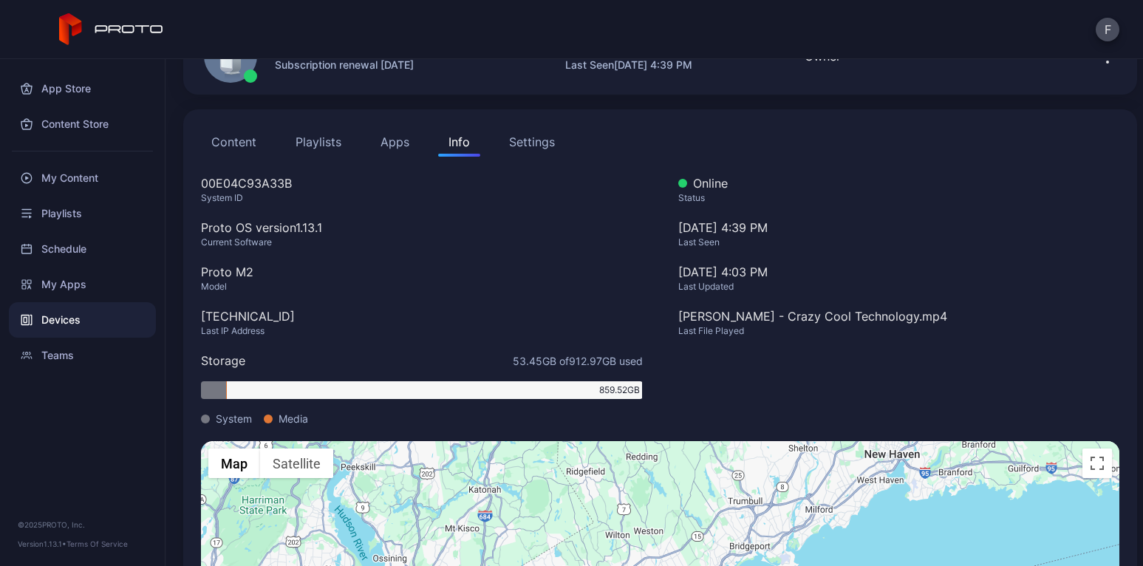
scroll to position [99, 0]
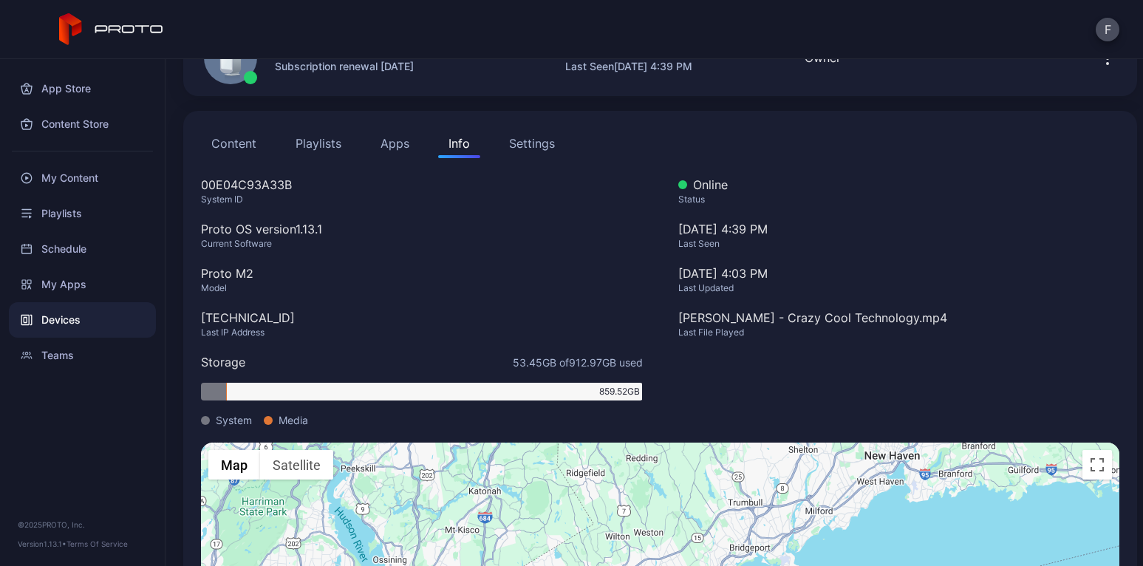
click at [533, 143] on div "Settings" at bounding box center [532, 143] width 46 height 18
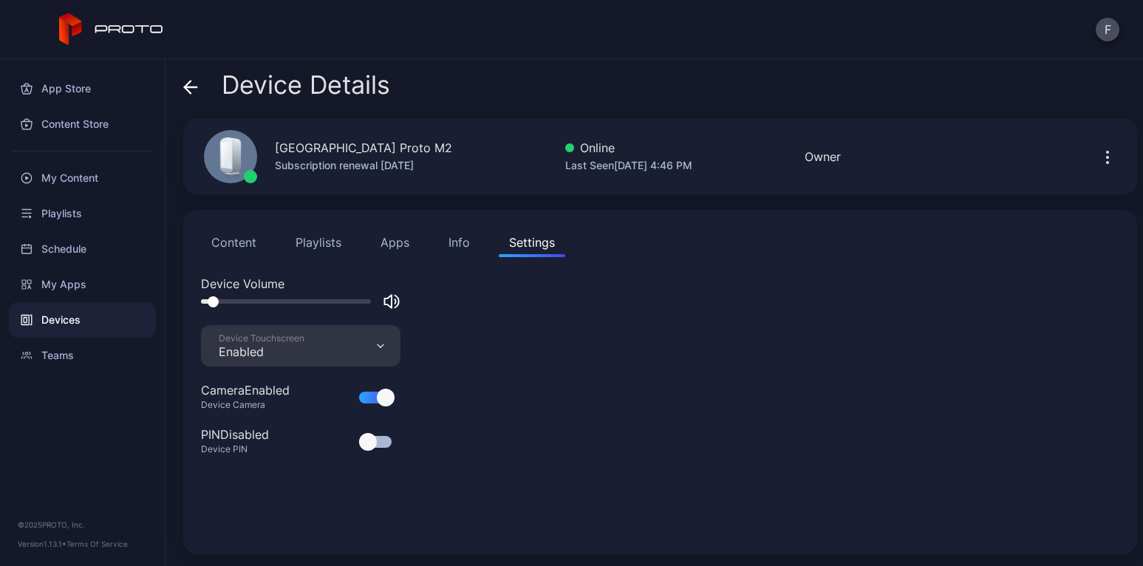
click at [527, 246] on div "Settings" at bounding box center [532, 242] width 46 height 18
click at [275, 393] on div "Camera Enabled" at bounding box center [245, 390] width 89 height 18
click at [121, 365] on div "Teams" at bounding box center [82, 355] width 147 height 35
